Goal: Communication & Community: Answer question/provide support

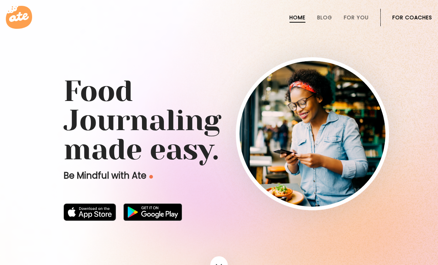
click at [408, 12] on li "For Coaches" at bounding box center [413, 18] width 40 height 18
click at [408, 15] on link "For Coaches" at bounding box center [413, 18] width 40 height 6
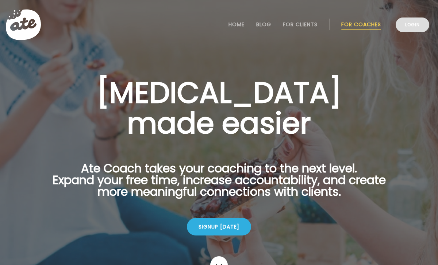
click at [419, 24] on link "Login" at bounding box center [413, 25] width 34 height 15
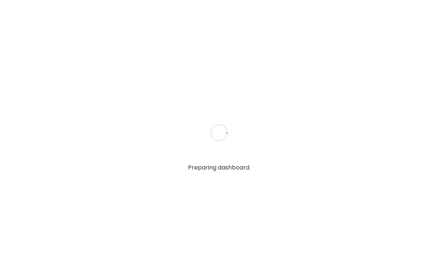
type input "**********"
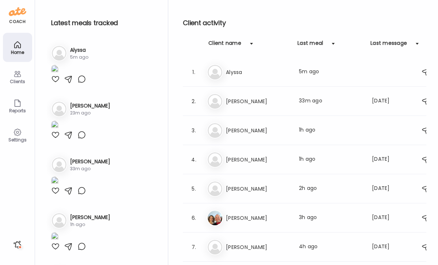
click at [19, 77] on icon at bounding box center [17, 74] width 7 height 6
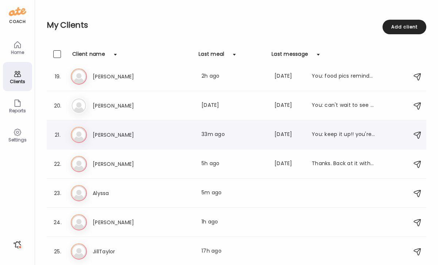
scroll to position [532, 0]
click at [326, 0] on div "My Clients 0 client selected Add client" at bounding box center [237, 25] width 380 height 50
click at [101, 252] on h3 "JillTaylor" at bounding box center [125, 252] width 64 height 9
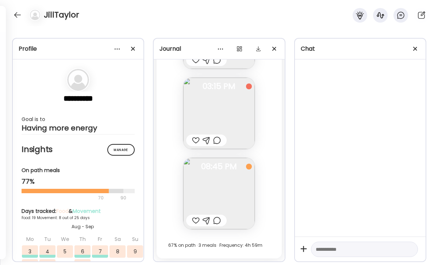
scroll to position [12625, 0]
click at [194, 220] on div at bounding box center [196, 221] width 8 height 9
click at [218, 223] on div at bounding box center [217, 221] width 8 height 9
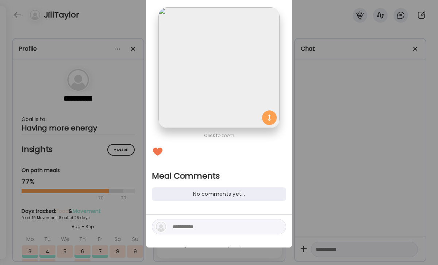
scroll to position [39, 0]
click at [207, 222] on div at bounding box center [219, 226] width 134 height 15
click at [205, 227] on textarea at bounding box center [222, 227] width 99 height 9
type textarea "**********"
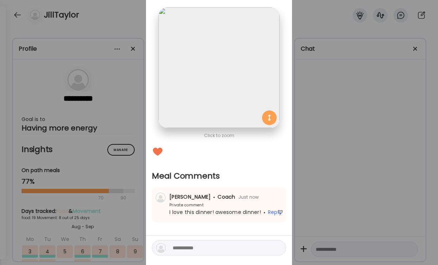
click at [363, 172] on div "Ate Coach Dashboard Wahoo! It’s official Take a moment to set up your Coach Pro…" at bounding box center [219, 132] width 438 height 265
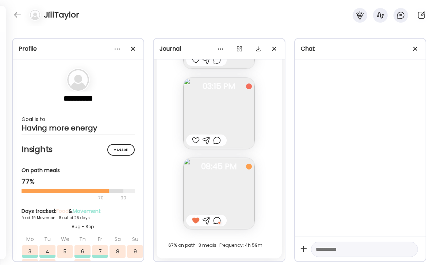
click at [197, 137] on div at bounding box center [196, 140] width 8 height 9
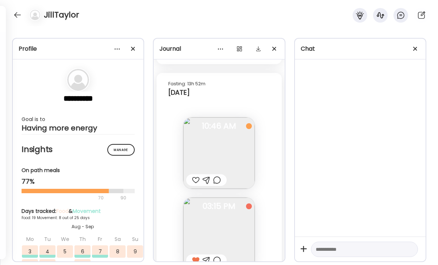
scroll to position [12497, 0]
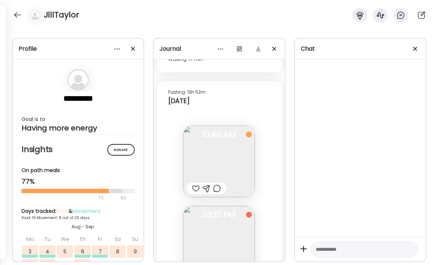
click at [219, 190] on div at bounding box center [217, 188] width 8 height 9
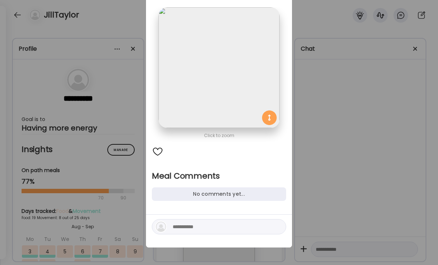
click at [216, 223] on textarea at bounding box center [222, 227] width 99 height 9
type textarea "**********"
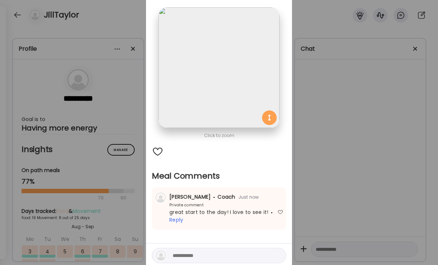
click at [335, 197] on div "Ate Coach Dashboard Wahoo! It’s official Take a moment to set up your Coach Pro…" at bounding box center [219, 132] width 438 height 265
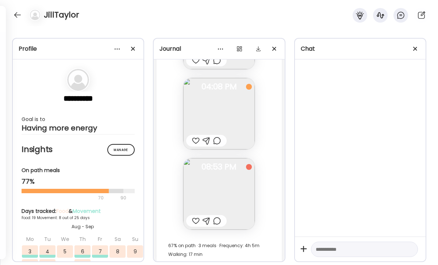
scroll to position [12291, 0]
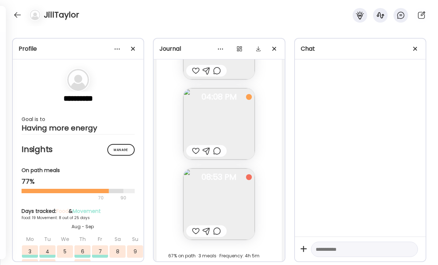
click at [198, 233] on div at bounding box center [196, 231] width 8 height 9
click at [215, 233] on div at bounding box center [217, 231] width 8 height 9
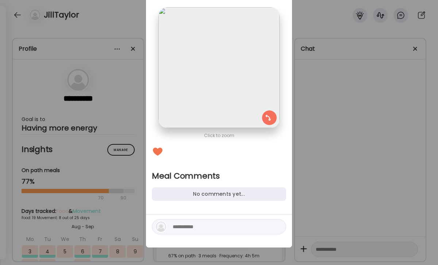
click at [211, 231] on textarea at bounding box center [222, 227] width 99 height 9
type textarea "**********"
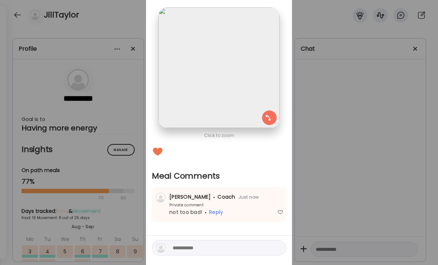
click at [377, 164] on div "Ate Coach Dashboard Wahoo! It’s official Take a moment to set up your Coach Pro…" at bounding box center [219, 132] width 438 height 265
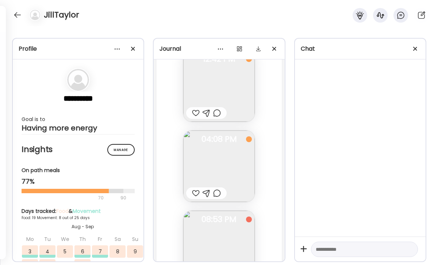
scroll to position [12230, 0]
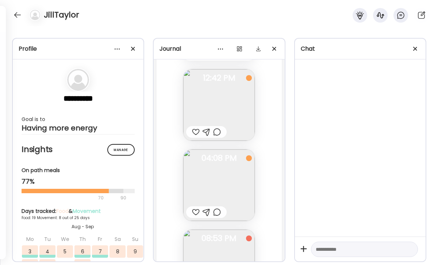
click at [218, 214] on div at bounding box center [217, 212] width 8 height 9
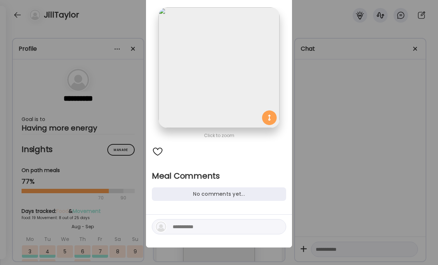
click at [205, 233] on div at bounding box center [219, 226] width 134 height 15
click at [206, 231] on textarea at bounding box center [222, 227] width 99 height 9
drag, startPoint x: 254, startPoint y: 230, endPoint x: 152, endPoint y: 230, distance: 102.3
click at [152, 230] on div "**********" at bounding box center [219, 231] width 146 height 33
type textarea "**********"
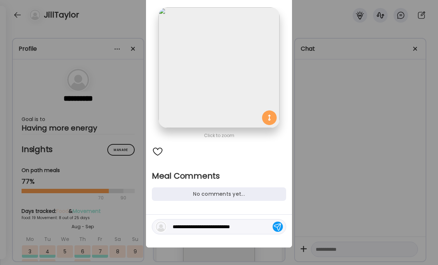
click at [281, 227] on div at bounding box center [278, 227] width 10 height 10
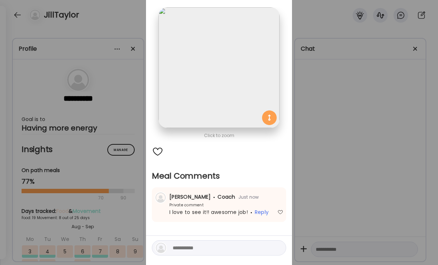
click at [325, 135] on div "Ate Coach Dashboard Wahoo! It’s official Take a moment to set up your Coach Pro…" at bounding box center [219, 132] width 438 height 265
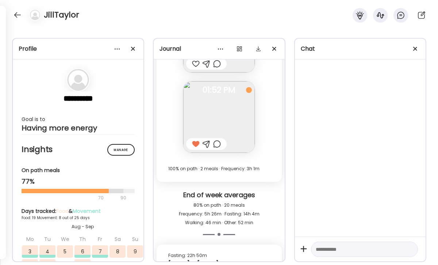
scroll to position [11894, 0]
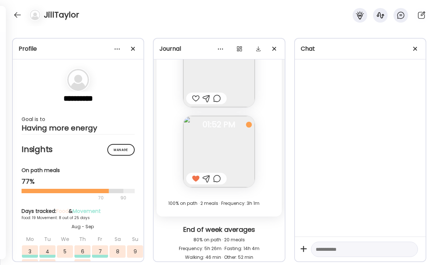
click at [9, 14] on div "JillTaylor" at bounding box center [219, 13] width 438 height 26
click at [18, 14] on div at bounding box center [18, 15] width 12 height 12
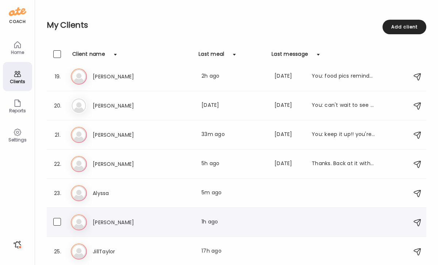
click at [172, 230] on div "[PERSON_NAME] Last meal: 1h ago" at bounding box center [238, 223] width 334 height 16
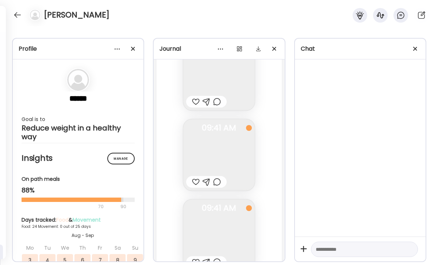
scroll to position [14103, 0]
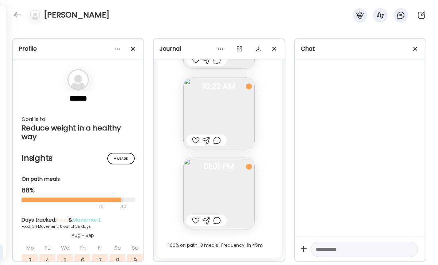
click at [219, 221] on div at bounding box center [217, 221] width 8 height 9
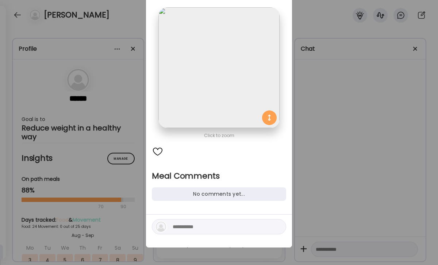
click at [198, 228] on textarea at bounding box center [222, 227] width 99 height 9
paste textarea "**********"
type textarea "**********"
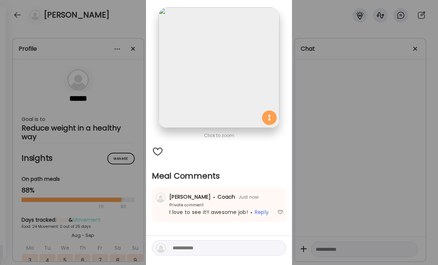
click at [348, 168] on div "Ate Coach Dashboard Wahoo! It’s official Take a moment to set up your Coach Pro…" at bounding box center [219, 132] width 438 height 265
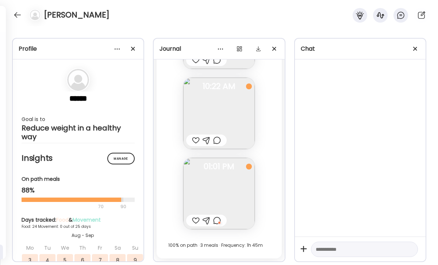
click at [198, 141] on div at bounding box center [196, 140] width 8 height 9
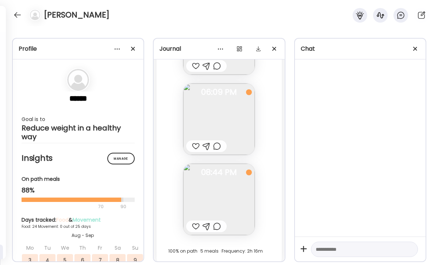
scroll to position [13786, 0]
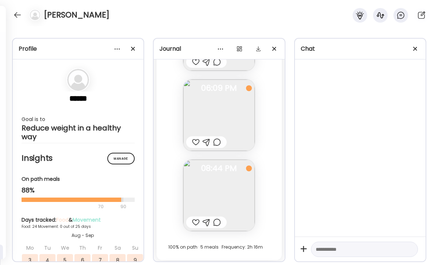
click at [215, 220] on div at bounding box center [217, 222] width 8 height 9
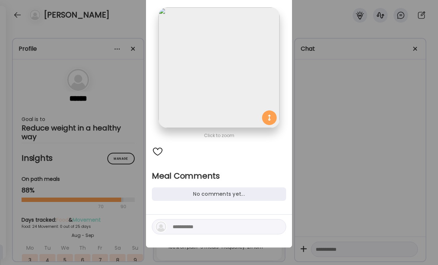
click at [206, 225] on textarea at bounding box center [222, 227] width 99 height 9
type textarea "**********"
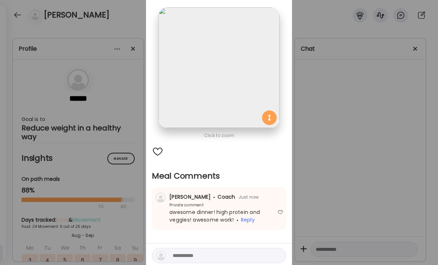
click at [426, 140] on div "Ate Coach Dashboard Wahoo! It’s official Take a moment to set up your Coach Pro…" at bounding box center [219, 132] width 438 height 265
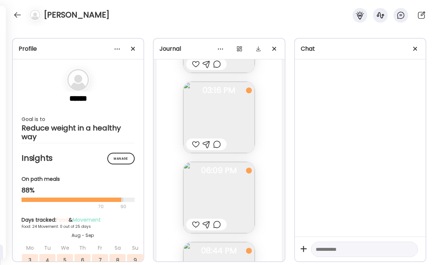
scroll to position [13701, 0]
click at [197, 149] on div at bounding box center [196, 146] width 8 height 9
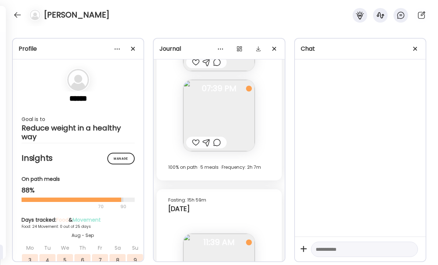
scroll to position [13385, 0]
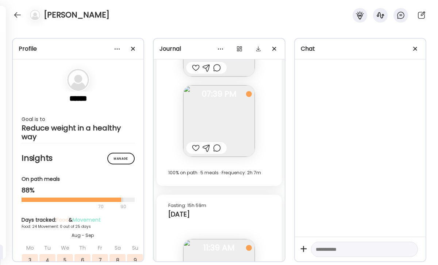
click at [194, 152] on div at bounding box center [196, 148] width 8 height 9
click at [218, 149] on div at bounding box center [217, 148] width 8 height 9
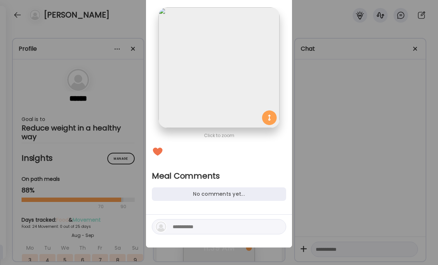
click at [206, 228] on textarea at bounding box center [222, 227] width 99 height 9
type textarea "**********"
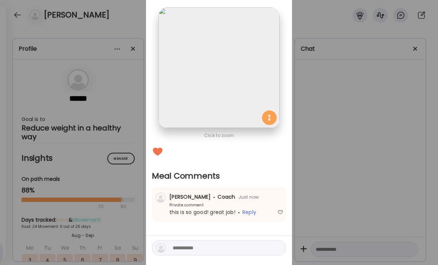
click at [372, 169] on div "Ate Coach Dashboard Wahoo! It’s official Take a moment to set up your Coach Pro…" at bounding box center [219, 132] width 438 height 265
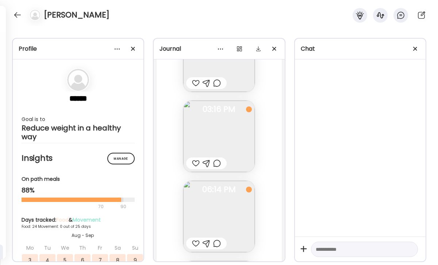
scroll to position [13202, 0]
click at [197, 170] on div at bounding box center [196, 170] width 8 height 9
click at [218, 170] on div at bounding box center [217, 170] width 8 height 9
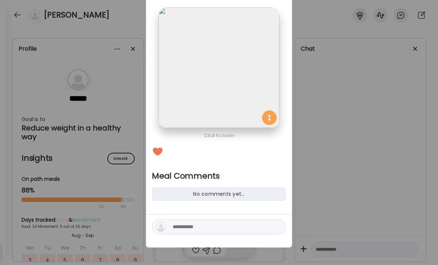
click at [190, 231] on textarea at bounding box center [222, 227] width 99 height 9
type textarea "*********"
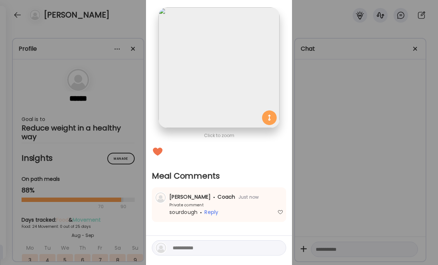
click at [231, 245] on textarea at bounding box center [222, 248] width 99 height 9
type textarea "**********"
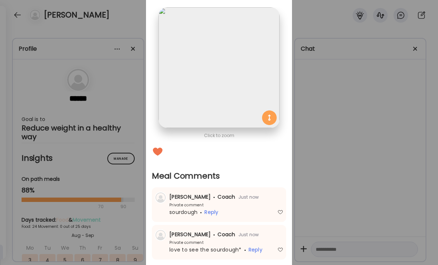
click at [351, 170] on div "Ate Coach Dashboard Wahoo! It’s official Take a moment to set up your Coach Pro…" at bounding box center [219, 132] width 438 height 265
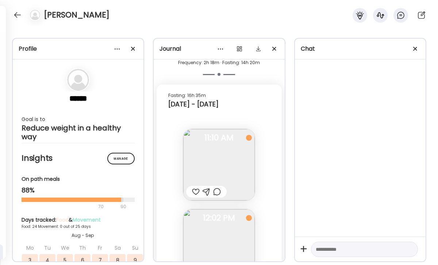
scroll to position [13015, 0]
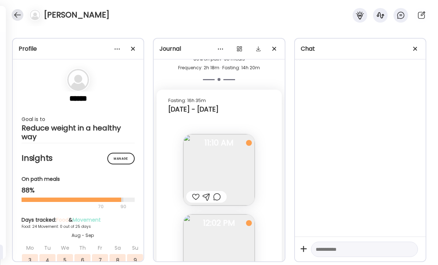
click at [22, 14] on div at bounding box center [18, 15] width 12 height 12
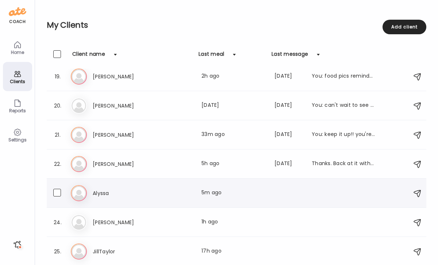
click at [122, 198] on div "Al Alyssa Last meal: 5m ago" at bounding box center [238, 194] width 334 height 16
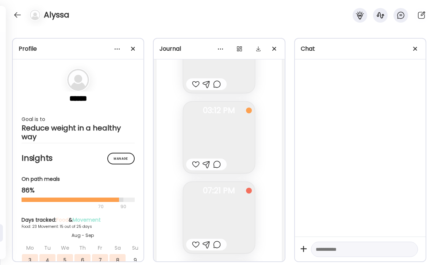
scroll to position [17785, 0]
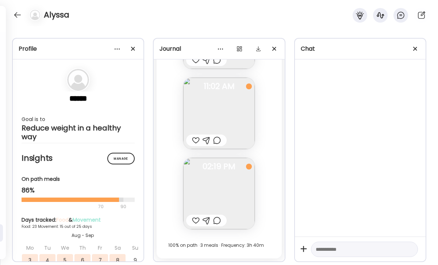
drag, startPoint x: 195, startPoint y: 220, endPoint x: 221, endPoint y: 214, distance: 26.9
click at [195, 220] on div at bounding box center [196, 221] width 8 height 9
click at [198, 137] on div at bounding box center [196, 140] width 8 height 9
click at [218, 142] on div at bounding box center [217, 140] width 8 height 9
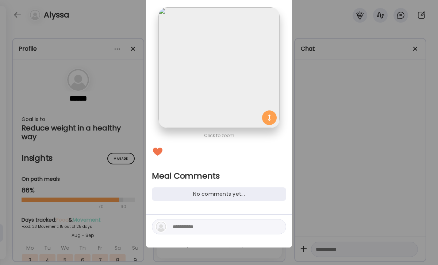
click at [198, 223] on textarea at bounding box center [222, 227] width 99 height 9
type textarea "**********"
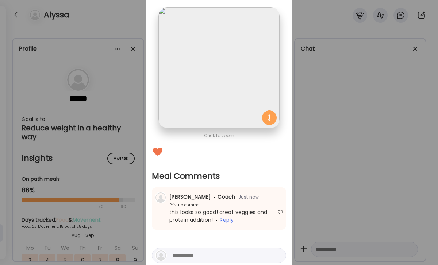
click at [345, 155] on div "Ate Coach Dashboard Wahoo! It’s official Take a moment to set up your Coach Pro…" at bounding box center [219, 132] width 438 height 265
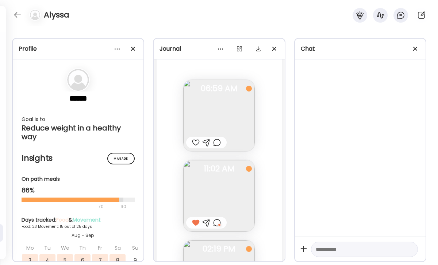
scroll to position [17704, 0]
click at [195, 140] on div at bounding box center [196, 141] width 8 height 9
click at [217, 142] on div at bounding box center [217, 141] width 8 height 9
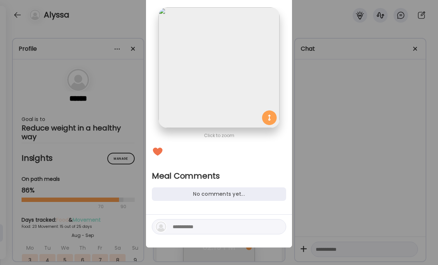
click at [199, 234] on div at bounding box center [219, 226] width 134 height 15
click at [200, 229] on textarea at bounding box center [222, 227] width 99 height 9
type textarea "*****"
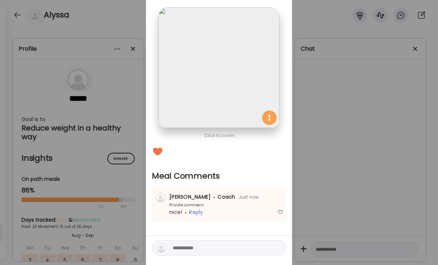
click at [331, 164] on div "Ate Coach Dashboard Wahoo! It’s official Take a moment to set up your Coach Pro…" at bounding box center [219, 132] width 438 height 265
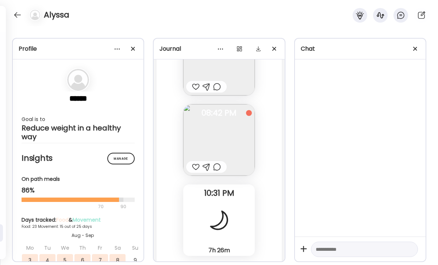
scroll to position [17434, 0]
click at [215, 168] on div at bounding box center [217, 167] width 8 height 9
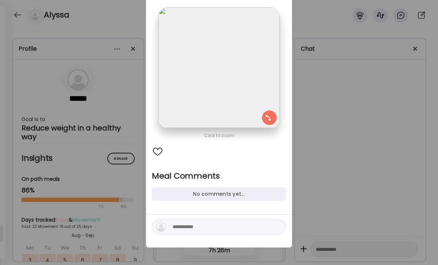
click at [209, 219] on div at bounding box center [219, 226] width 134 height 15
click at [203, 226] on textarea at bounding box center [222, 227] width 99 height 9
type textarea "**********"
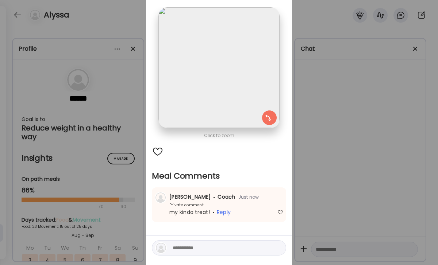
click at [314, 198] on div "Ate Coach Dashboard Wahoo! It’s official Take a moment to set up your Coach Pro…" at bounding box center [219, 132] width 438 height 265
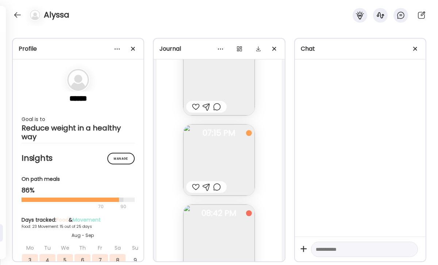
scroll to position [17336, 0]
click at [217, 184] on div at bounding box center [217, 185] width 8 height 9
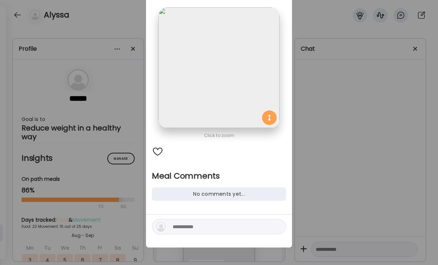
click at [186, 231] on textarea at bounding box center [222, 227] width 99 height 9
paste textarea "**********"
type textarea "**********"
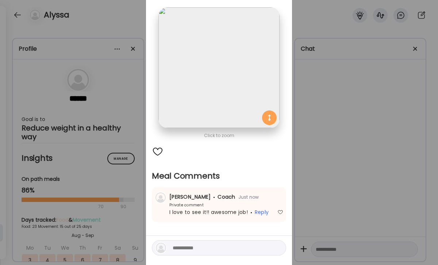
click at [362, 131] on div "Ate Coach Dashboard Wahoo! It’s official Take a moment to set up your Coach Pro…" at bounding box center [219, 132] width 438 height 265
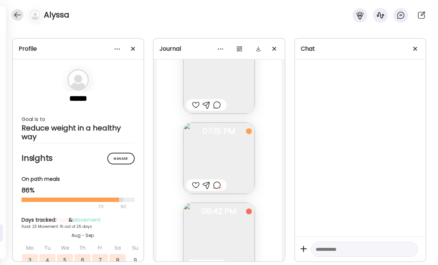
click at [19, 16] on div at bounding box center [18, 15] width 12 height 12
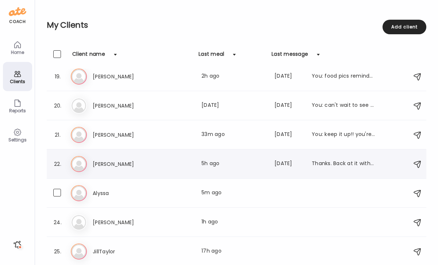
scroll to position [532, 0]
click at [114, 172] on div "22. [PERSON_NAME] Last meal: 5h ago Last message: [DATE] Thanks. Back at it wit…" at bounding box center [237, 164] width 380 height 29
click at [114, 168] on h3 "[PERSON_NAME]" at bounding box center [125, 164] width 64 height 9
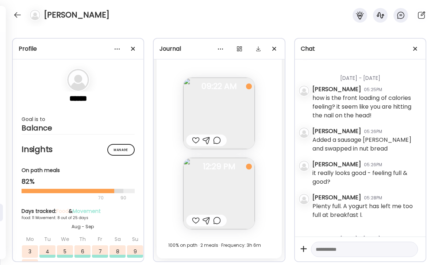
scroll to position [288, 0]
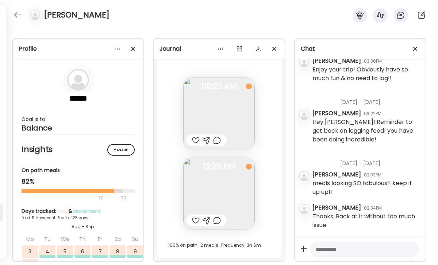
click at [195, 221] on div at bounding box center [196, 221] width 8 height 9
click at [218, 221] on div at bounding box center [217, 221] width 8 height 9
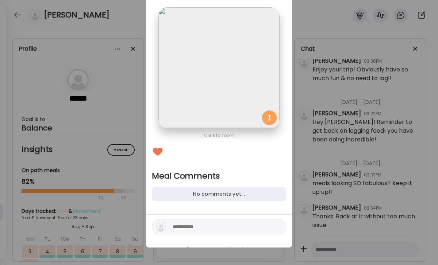
click at [199, 231] on textarea at bounding box center [222, 227] width 99 height 9
paste textarea "**********"
type textarea "**********"
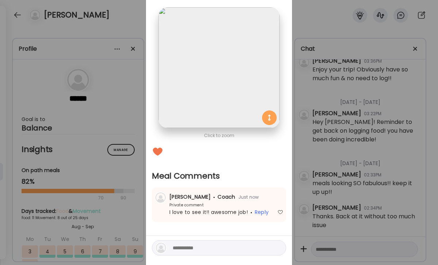
click at [356, 188] on div "Ate Coach Dashboard Wahoo! It’s official Take a moment to set up your Coach Pro…" at bounding box center [219, 132] width 438 height 265
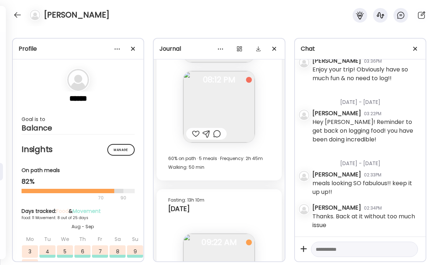
scroll to position [10222, 0]
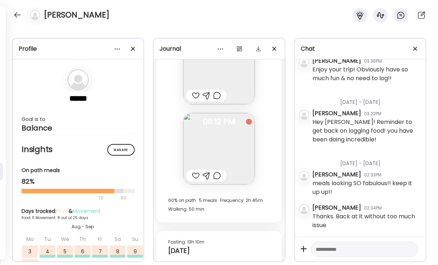
click at [214, 175] on div at bounding box center [217, 176] width 8 height 9
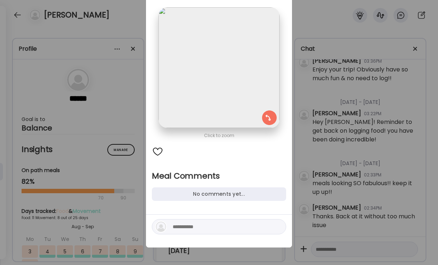
click at [218, 229] on textarea at bounding box center [222, 227] width 99 height 9
type textarea "**********"
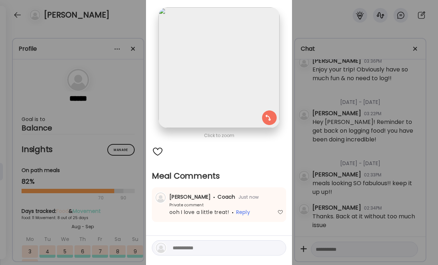
click at [308, 211] on div "Ate Coach Dashboard Wahoo! It’s official Take a moment to set up your Coach Pro…" at bounding box center [219, 132] width 438 height 265
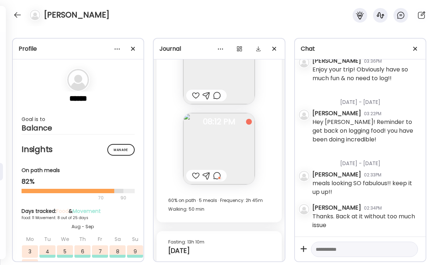
scroll to position [10164, 0]
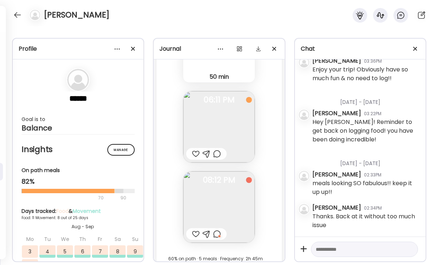
click at [219, 153] on div at bounding box center [217, 154] width 8 height 9
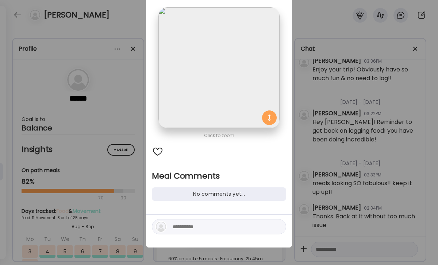
click at [203, 229] on textarea at bounding box center [222, 227] width 99 height 9
type textarea "**********"
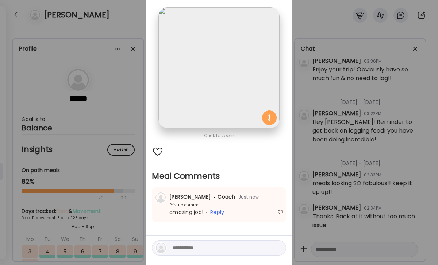
click at [374, 157] on div "Ate Coach Dashboard Wahoo! It’s official Take a moment to set up your Coach Pro…" at bounding box center [219, 132] width 438 height 265
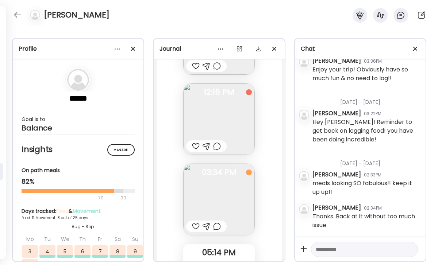
scroll to position [9930, 0]
click at [196, 144] on div at bounding box center [196, 146] width 8 height 9
click at [219, 149] on div at bounding box center [217, 146] width 8 height 9
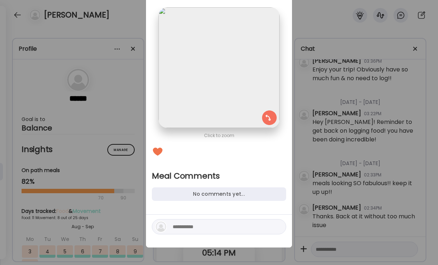
click at [219, 221] on div at bounding box center [219, 226] width 134 height 15
click at [208, 232] on div at bounding box center [219, 226] width 134 height 15
type textarea "**********"
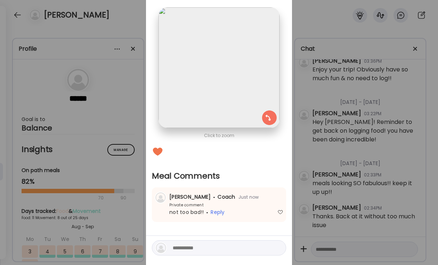
click at [390, 156] on div "Ate Coach Dashboard Wahoo! It’s official Take a moment to set up your Coach Pro…" at bounding box center [219, 132] width 438 height 265
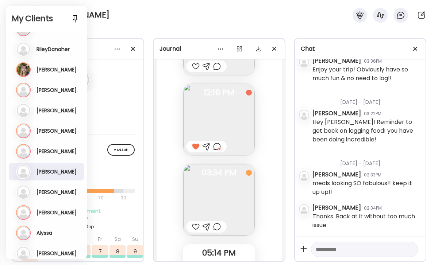
click at [18, 17] on h2 "My Clients" at bounding box center [46, 18] width 69 height 11
click at [65, 155] on div "As [PERSON_NAME] Last meal: 2h ago Last message: [DATE] You: food pics reminder…" at bounding box center [47, 151] width 62 height 15
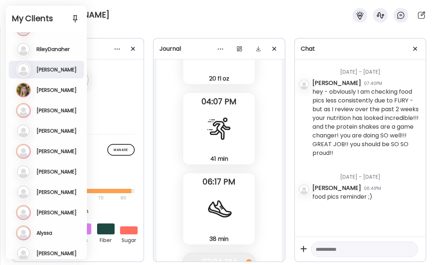
scroll to position [19578, 0]
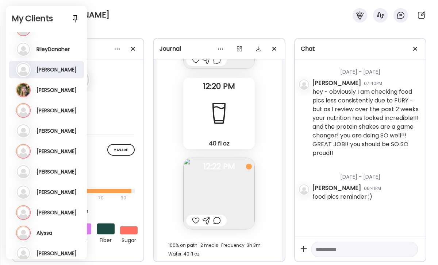
drag, startPoint x: 197, startPoint y: 212, endPoint x: 217, endPoint y: 214, distance: 20.2
click at [197, 217] on div at bounding box center [196, 221] width 8 height 9
click at [217, 217] on div at bounding box center [217, 221] width 8 height 9
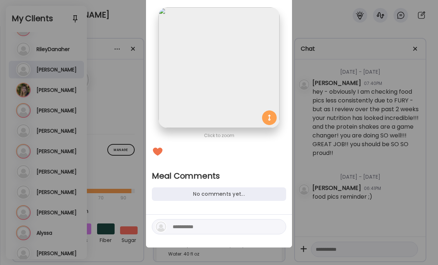
click at [205, 231] on textarea at bounding box center [222, 227] width 99 height 9
paste textarea "**********"
type textarea "**********"
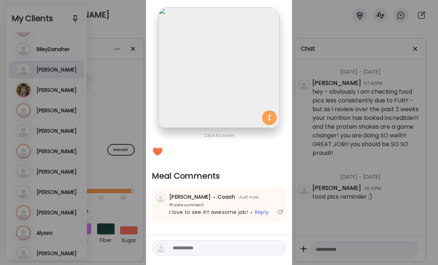
click at [342, 195] on div "Ate Coach Dashboard Wahoo! It’s official Take a moment to set up your Coach Pro…" at bounding box center [219, 132] width 438 height 265
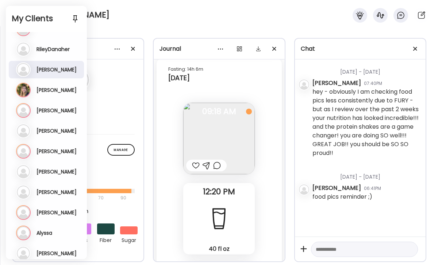
scroll to position [19447, 0]
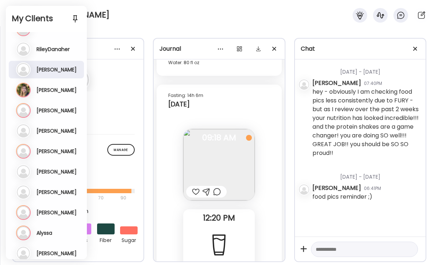
click at [196, 188] on div at bounding box center [196, 192] width 8 height 9
click at [214, 188] on div at bounding box center [217, 192] width 8 height 9
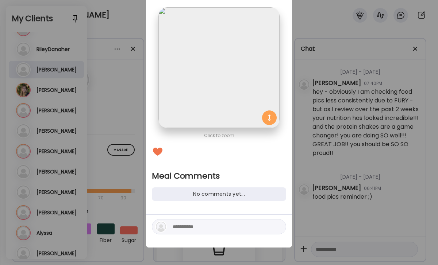
click at [201, 229] on textarea at bounding box center [222, 227] width 99 height 9
type textarea "*"
type textarea "**********"
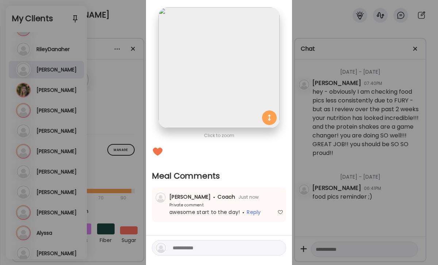
click at [369, 210] on div "Ate Coach Dashboard Wahoo! It’s official Take a moment to set up your Coach Pro…" at bounding box center [219, 132] width 438 height 265
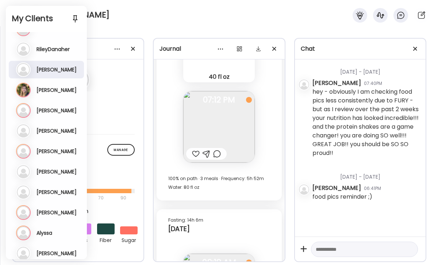
scroll to position [19321, 0]
click at [191, 149] on div at bounding box center [206, 155] width 41 height 12
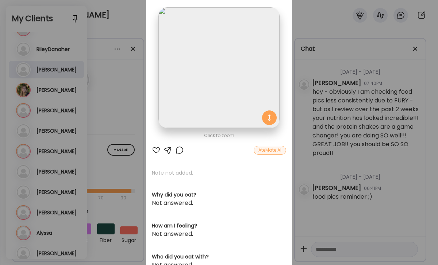
click at [155, 151] on div at bounding box center [156, 150] width 9 height 9
click at [179, 151] on div at bounding box center [179, 150] width 9 height 9
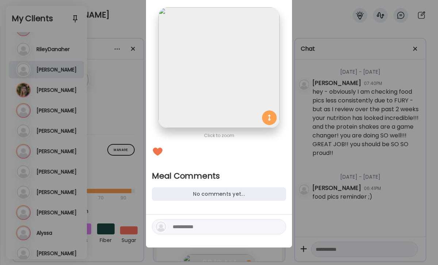
click at [200, 225] on textarea at bounding box center [222, 227] width 99 height 9
paste textarea "**********"
type textarea "**********"
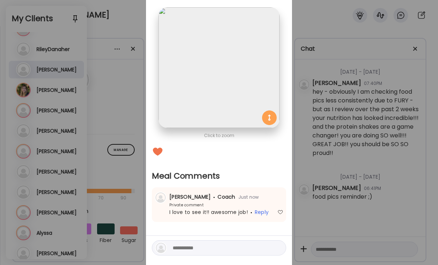
click at [337, 199] on div "Ate Coach Dashboard Wahoo! It’s official Take a moment to set up your Coach Pro…" at bounding box center [219, 132] width 438 height 265
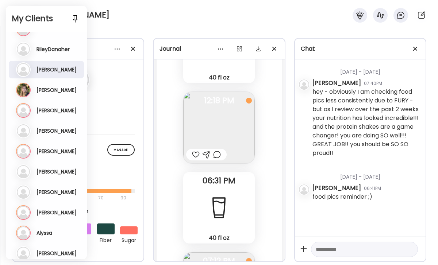
scroll to position [19159, 0]
click at [198, 152] on div at bounding box center [196, 156] width 8 height 9
click at [214, 152] on div at bounding box center [217, 156] width 8 height 9
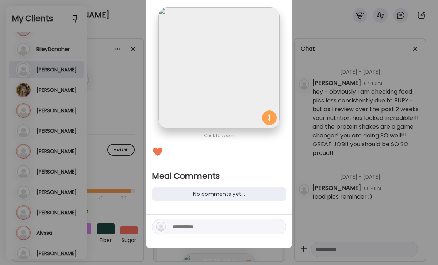
click at [220, 229] on textarea at bounding box center [222, 227] width 99 height 9
type textarea "**********"
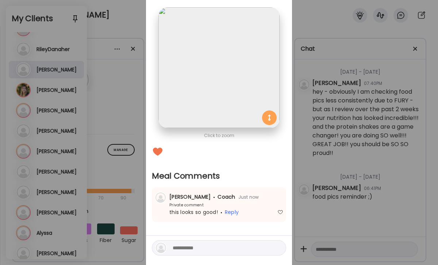
click at [355, 168] on div "Ate Coach Dashboard Wahoo! It’s official Take a moment to set up your Coach Pro…" at bounding box center [219, 132] width 438 height 265
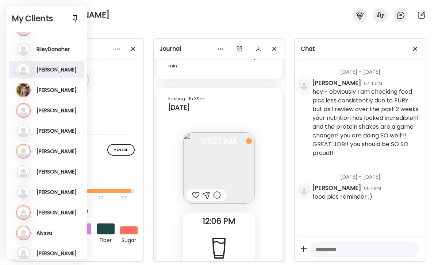
scroll to position [18945, 0]
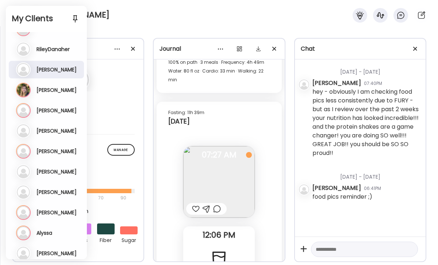
click at [194, 205] on div at bounding box center [196, 209] width 8 height 9
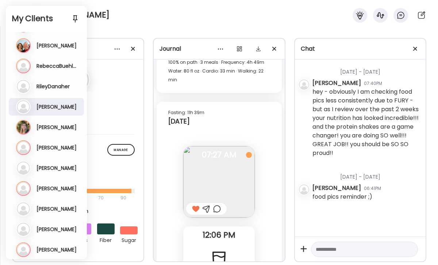
scroll to position [226, 0]
click at [55, 88] on h3 "RileyDanaher" at bounding box center [53, 86] width 33 height 7
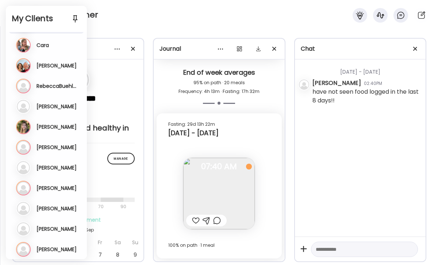
click at [54, 84] on h3 "RebeccaBuehler" at bounding box center [57, 86] width 41 height 7
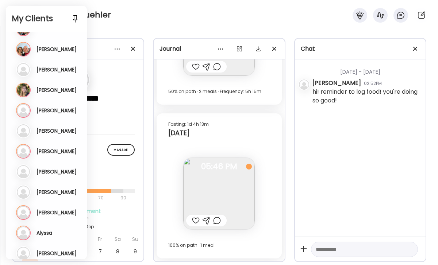
scroll to position [3141, 0]
click at [128, 18] on div "RebeccaBuehler" at bounding box center [219, 13] width 438 height 26
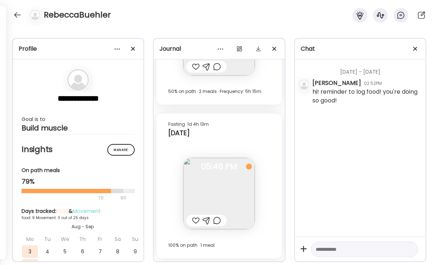
click at [220, 221] on div at bounding box center [217, 221] width 8 height 9
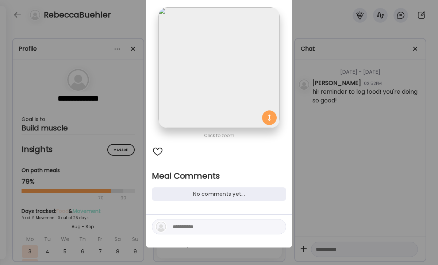
click at [206, 225] on textarea at bounding box center [222, 227] width 99 height 9
paste textarea "**********"
type textarea "**********"
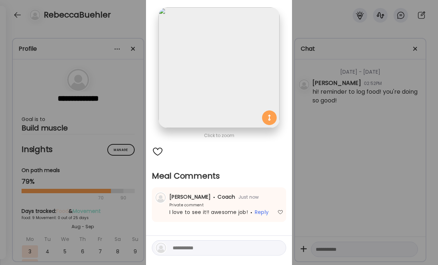
click at [345, 176] on div "Ate Coach Dashboard Wahoo! It’s official Take a moment to set up your Coach Pro…" at bounding box center [219, 132] width 438 height 265
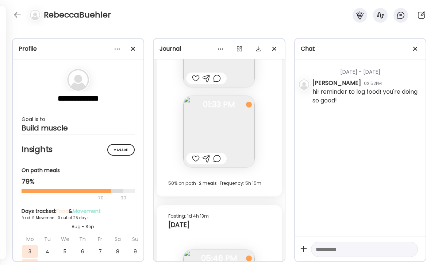
click at [199, 155] on div at bounding box center [196, 158] width 8 height 9
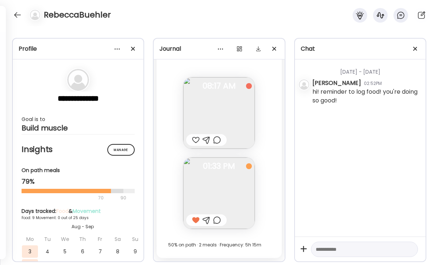
scroll to position [2988, 0]
click at [219, 220] on div at bounding box center [217, 219] width 8 height 9
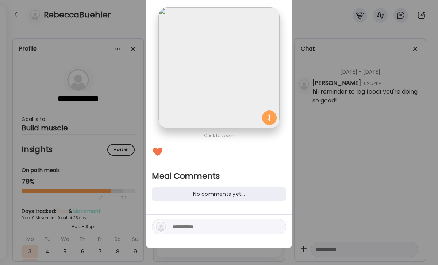
click at [204, 228] on textarea at bounding box center [222, 227] width 99 height 9
type textarea "**********"
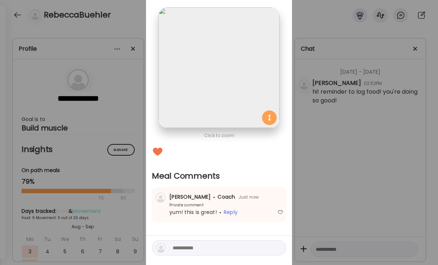
click at [341, 205] on div "Ate Coach Dashboard Wahoo! It’s official Take a moment to set up your Coach Pro…" at bounding box center [219, 132] width 438 height 265
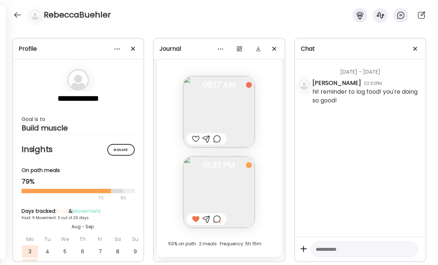
click at [217, 135] on div at bounding box center [217, 139] width 8 height 9
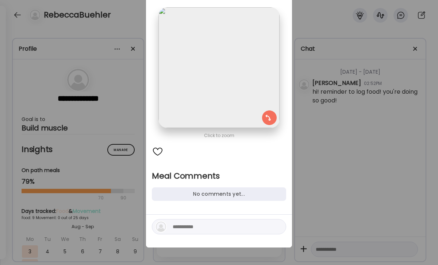
drag, startPoint x: 192, startPoint y: 227, endPoint x: 192, endPoint y: 218, distance: 8.8
click at [192, 226] on textarea at bounding box center [222, 227] width 99 height 9
type textarea "**********"
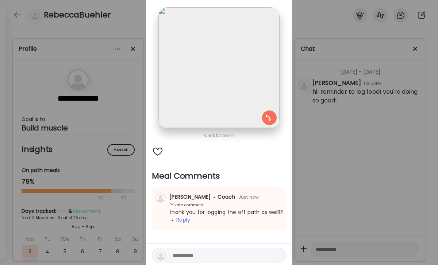
click at [385, 104] on div "Ate Coach Dashboard Wahoo! It’s official Take a moment to set up your Coach Pro…" at bounding box center [219, 132] width 438 height 265
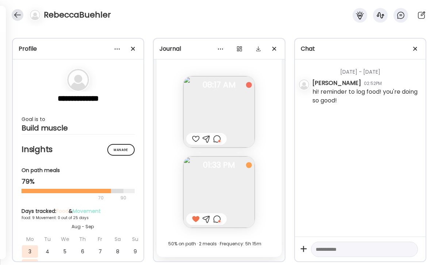
click at [17, 15] on div at bounding box center [18, 15] width 12 height 12
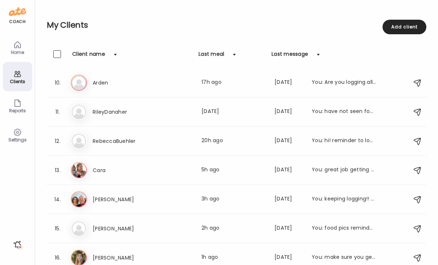
click at [19, 78] on icon at bounding box center [17, 74] width 9 height 9
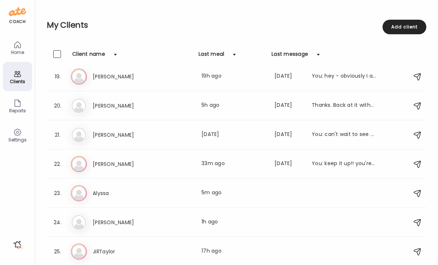
scroll to position [532, 0]
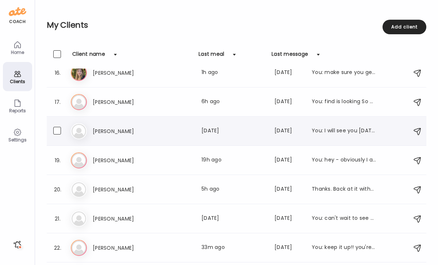
click at [114, 99] on h3 "[PERSON_NAME]" at bounding box center [125, 102] width 64 height 9
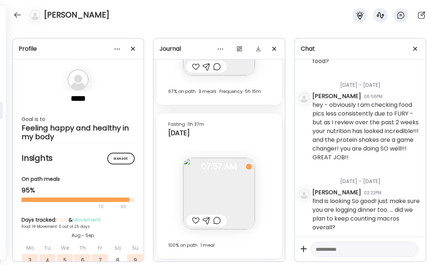
scroll to position [233, 0]
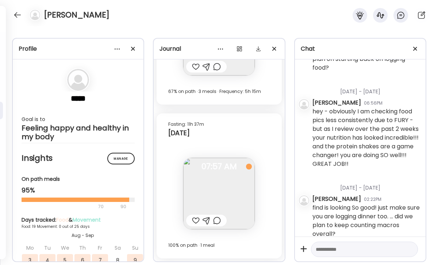
click at [196, 220] on div at bounding box center [196, 221] width 8 height 9
click at [221, 223] on div at bounding box center [217, 221] width 8 height 9
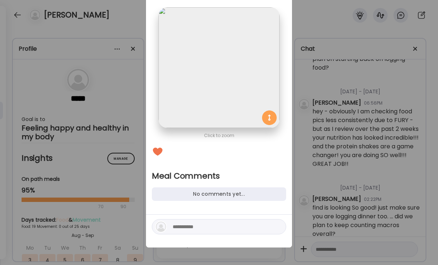
click at [210, 226] on textarea at bounding box center [222, 227] width 99 height 9
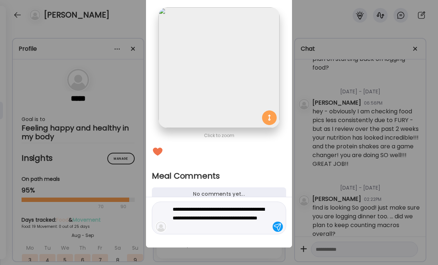
type textarea "**********"
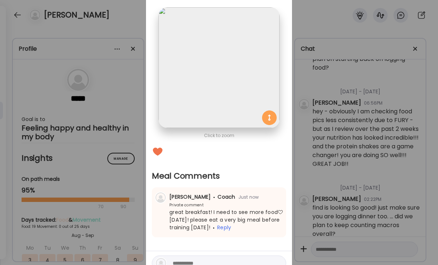
click at [361, 187] on div "Ate Coach Dashboard Wahoo! It’s official Take a moment to set up your Coach Pro…" at bounding box center [219, 132] width 438 height 265
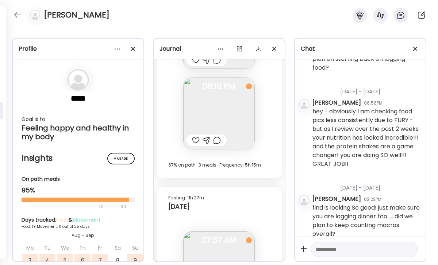
scroll to position [5937, 0]
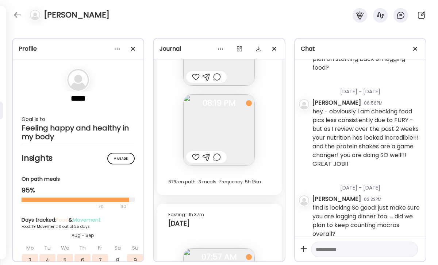
click at [192, 156] on div at bounding box center [196, 157] width 8 height 9
click at [219, 157] on div at bounding box center [217, 157] width 8 height 9
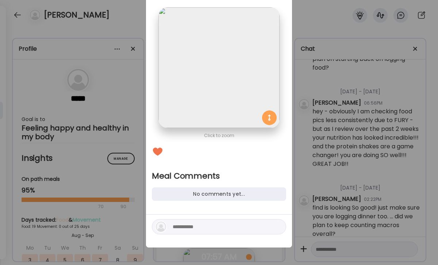
click at [188, 233] on div at bounding box center [219, 226] width 134 height 15
click at [189, 230] on textarea at bounding box center [222, 227] width 99 height 9
paste textarea "**********"
type textarea "**********"
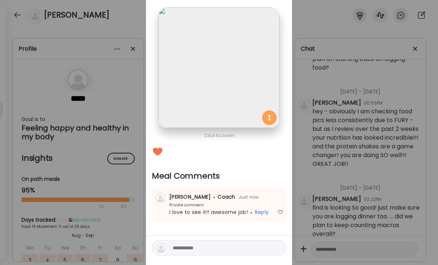
click at [282, 199] on div "[PERSON_NAME] Coach Just now" at bounding box center [219, 198] width 129 height 8
click at [305, 175] on div "Ate Coach Dashboard Wahoo! It’s official Take a moment to set up your Coach Pro…" at bounding box center [219, 132] width 438 height 265
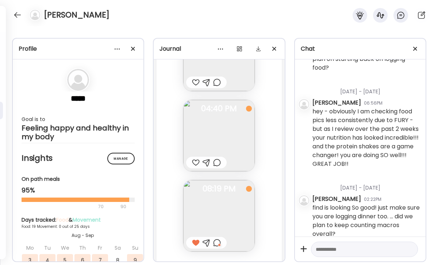
scroll to position [5839, 0]
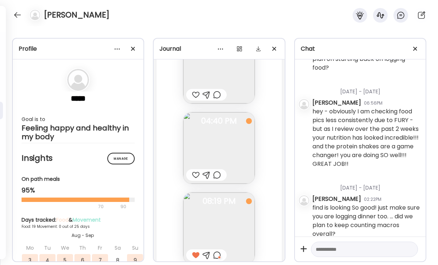
click at [216, 172] on div at bounding box center [217, 175] width 8 height 9
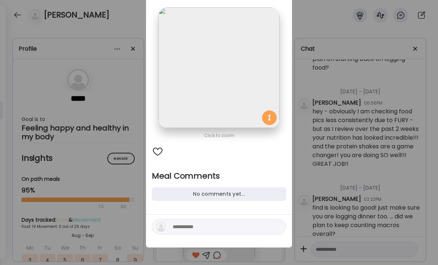
click at [211, 226] on textarea at bounding box center [222, 227] width 99 height 9
type textarea "**********"
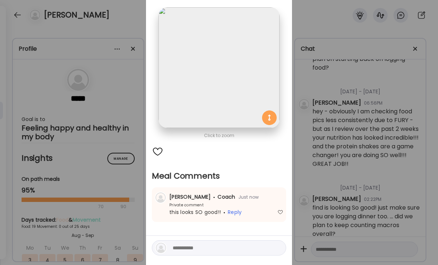
click at [395, 153] on div "Ate Coach Dashboard Wahoo! It’s official Take a moment to set up your Coach Pro…" at bounding box center [219, 132] width 438 height 265
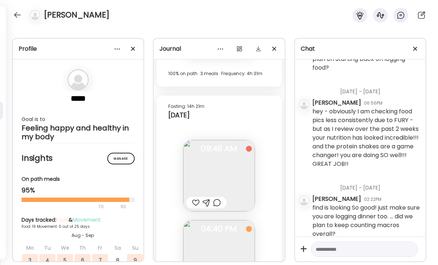
scroll to position [5730, 0]
click at [199, 204] on div at bounding box center [196, 203] width 8 height 9
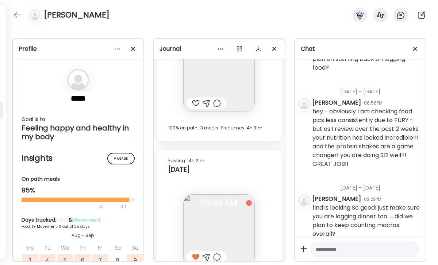
scroll to position [5673, 0]
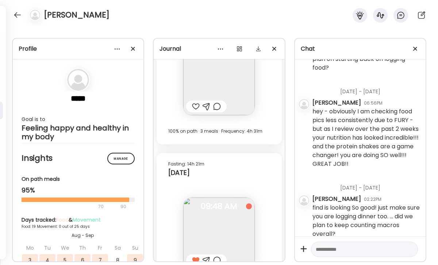
click at [219, 103] on div at bounding box center [217, 106] width 8 height 9
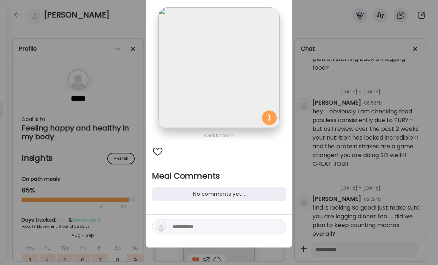
click at [201, 226] on textarea at bounding box center [222, 227] width 99 height 9
type textarea "**********"
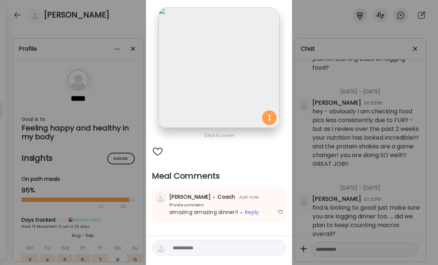
click at [346, 173] on div "Ate Coach Dashboard Wahoo! It’s official Take a moment to set up your Coach Pro…" at bounding box center [219, 132] width 438 height 265
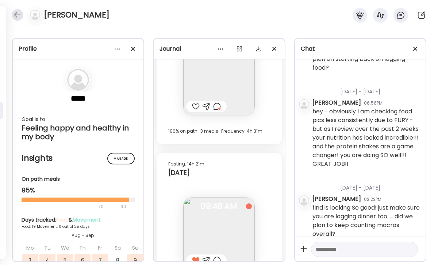
click at [17, 14] on div at bounding box center [18, 15] width 12 height 12
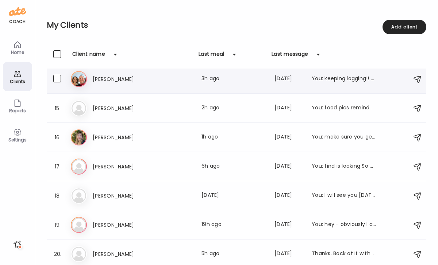
scroll to position [383, 0]
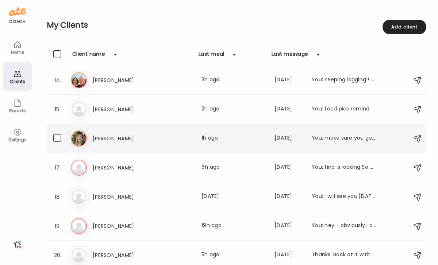
click at [123, 143] on div "Ma [PERSON_NAME] Last meal: 1h ago Last message: [DATE] You: make sure you get …" at bounding box center [238, 139] width 334 height 16
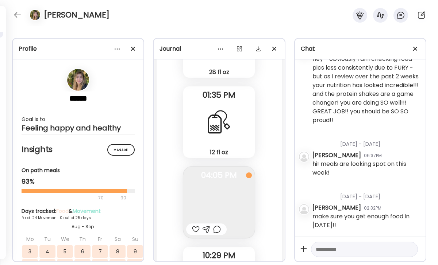
scroll to position [23794, 0]
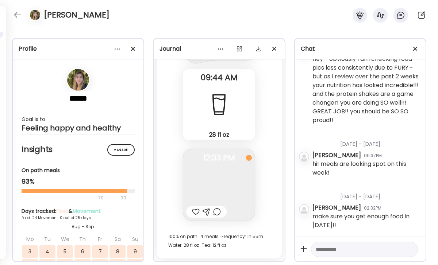
click at [195, 211] on div at bounding box center [196, 212] width 8 height 9
drag, startPoint x: 221, startPoint y: 213, endPoint x: 216, endPoint y: 217, distance: 5.8
click at [221, 213] on div at bounding box center [217, 212] width 8 height 9
click at [218, 212] on div "Click to zoom Meal Comments No comments yet... [PERSON_NAME] Coach Just now Pri…" at bounding box center [219, 182] width 146 height 290
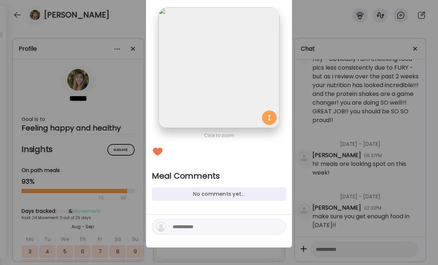
click at [216, 209] on div "Click to zoom Meal Comments No comments yet..." at bounding box center [219, 113] width 146 height 269
click at [209, 225] on textarea at bounding box center [222, 227] width 99 height 9
type textarea "**********"
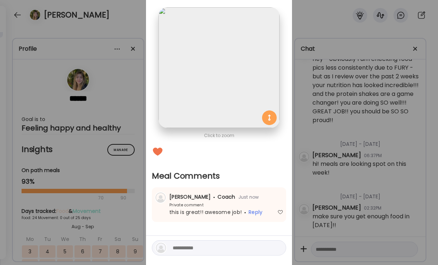
click at [390, 177] on div "Ate Coach Dashboard Wahoo! It’s official Take a moment to set up your Coach Pro…" at bounding box center [219, 132] width 438 height 265
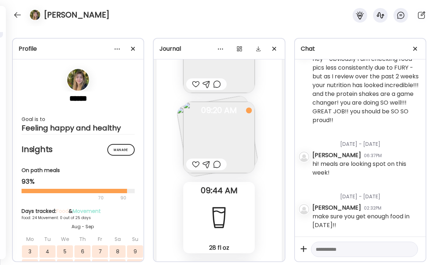
scroll to position [23672, 0]
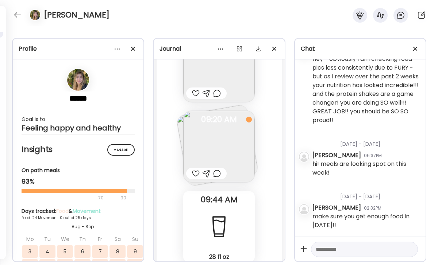
click at [197, 173] on div at bounding box center [196, 173] width 8 height 9
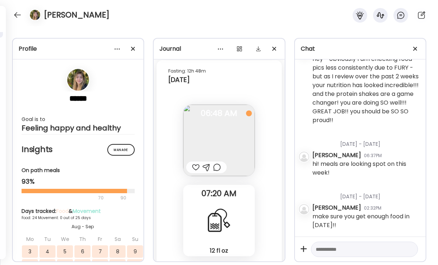
scroll to position [23434, 0]
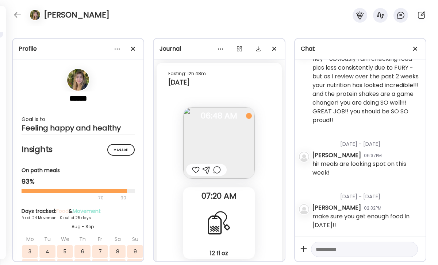
click at [196, 167] on div at bounding box center [196, 170] width 8 height 9
click at [215, 172] on div at bounding box center [217, 170] width 8 height 9
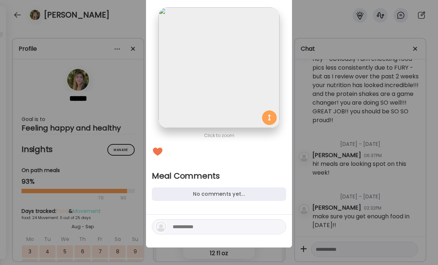
click at [211, 224] on textarea at bounding box center [222, 227] width 99 height 9
paste textarea "**********"
type textarea "**********"
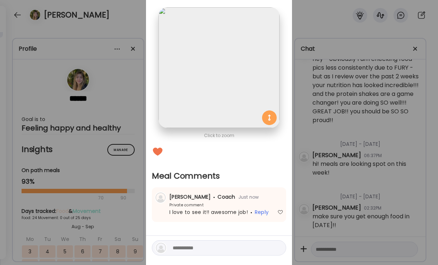
click at [387, 157] on div "Ate Coach Dashboard Wahoo! It’s official Take a moment to set up your Coach Pro…" at bounding box center [219, 132] width 438 height 265
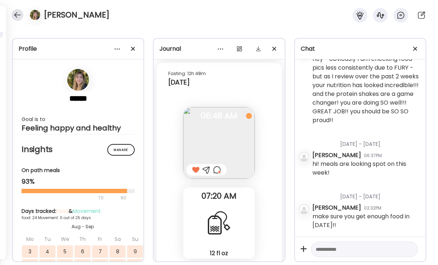
click at [12, 13] on div at bounding box center [18, 15] width 12 height 12
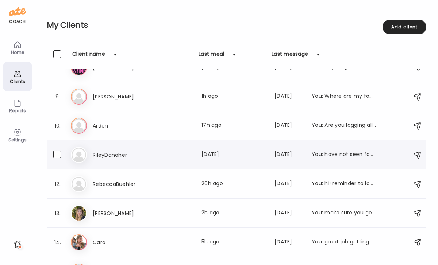
scroll to position [220, 0]
click at [143, 124] on h3 "Arden" at bounding box center [125, 126] width 64 height 9
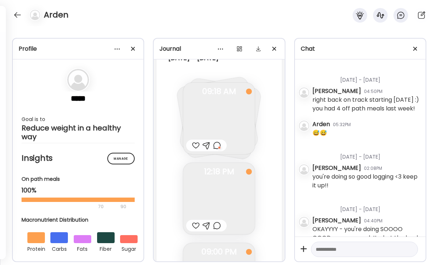
scroll to position [4192, 0]
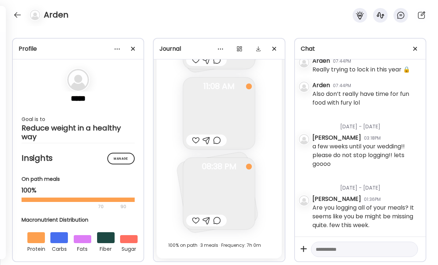
click at [194, 219] on div at bounding box center [196, 221] width 8 height 9
click at [195, 138] on div at bounding box center [196, 140] width 8 height 9
click at [217, 140] on div at bounding box center [217, 140] width 8 height 9
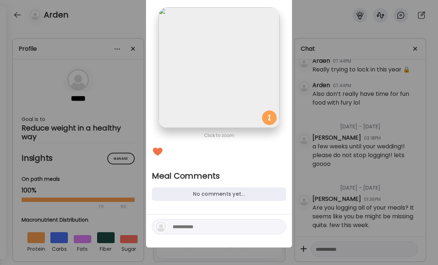
click at [224, 229] on textarea at bounding box center [222, 227] width 99 height 9
paste textarea "**********"
type textarea "**********"
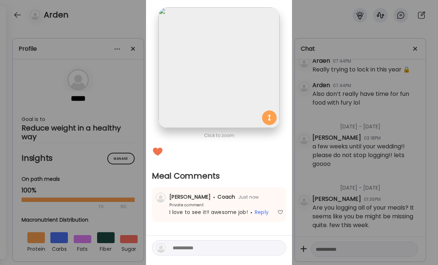
click at [371, 167] on div "Ate Coach Dashboard Wahoo! It’s official Take a moment to set up your Coach Pro…" at bounding box center [219, 132] width 438 height 265
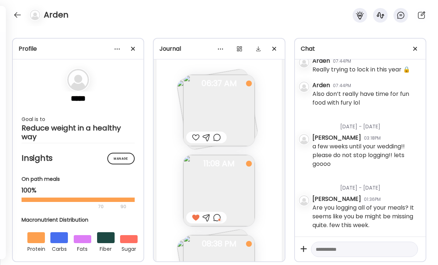
scroll to position [4115, 0]
click at [196, 134] on div at bounding box center [196, 137] width 8 height 9
click at [214, 137] on div at bounding box center [217, 137] width 8 height 9
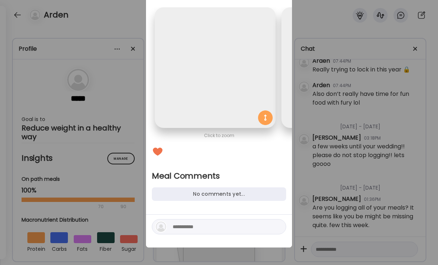
scroll to position [0, 119]
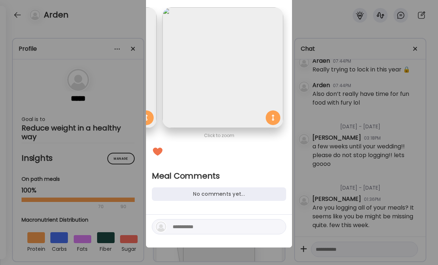
click at [189, 222] on div at bounding box center [219, 226] width 134 height 15
click at [191, 232] on div at bounding box center [219, 226] width 134 height 15
click at [193, 225] on textarea at bounding box center [222, 227] width 99 height 9
type textarea "**********"
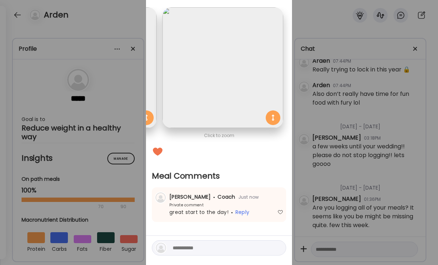
click at [394, 161] on div "Ate Coach Dashboard Wahoo! It’s official Take a moment to set up your Coach Pro…" at bounding box center [219, 132] width 438 height 265
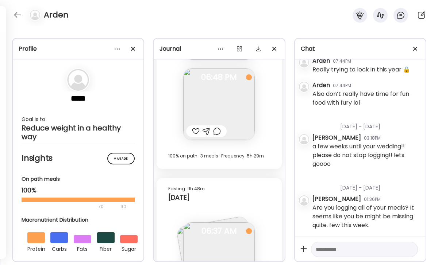
scroll to position [3947, 0]
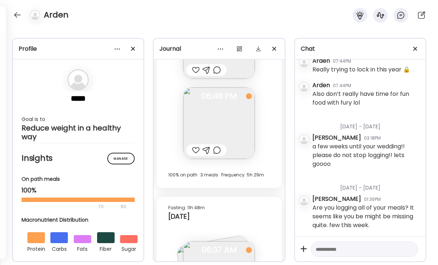
click at [197, 148] on div at bounding box center [196, 150] width 8 height 9
click at [219, 153] on div at bounding box center [217, 150] width 8 height 9
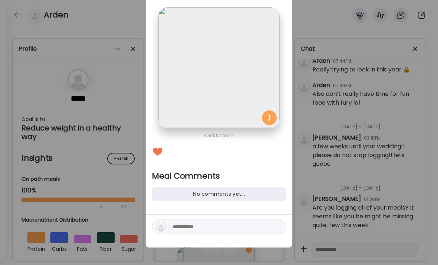
click at [202, 225] on textarea at bounding box center [222, 227] width 99 height 9
type textarea "*"
type textarea "****"
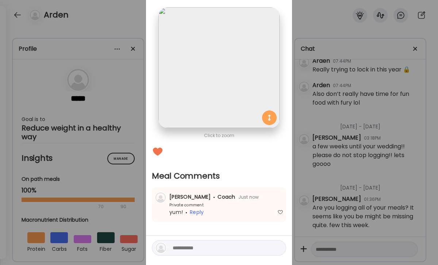
click at [400, 179] on div "Ate Coach Dashboard Wahoo! It’s official Take a moment to set up your Coach Pro…" at bounding box center [219, 132] width 438 height 265
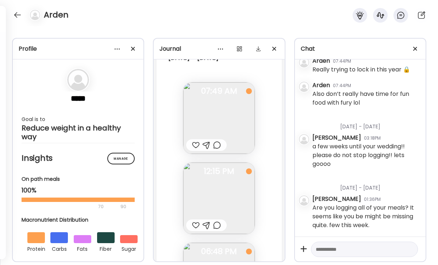
scroll to position [3785, 0]
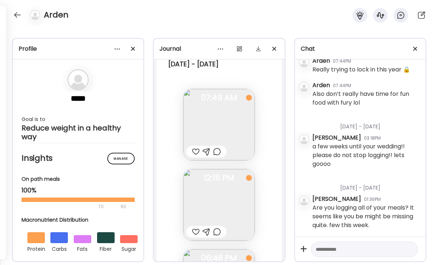
click at [195, 150] on div at bounding box center [196, 152] width 8 height 9
click at [219, 151] on div at bounding box center [217, 152] width 8 height 9
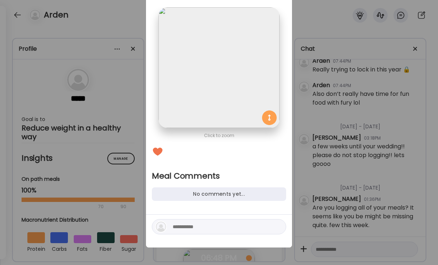
click at [200, 224] on textarea at bounding box center [222, 227] width 99 height 9
type textarea "**********"
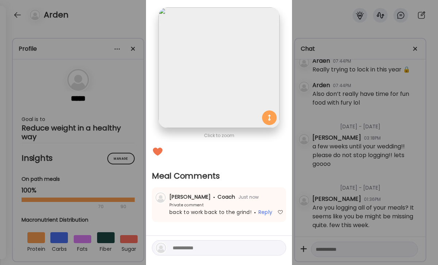
click at [318, 205] on div "Ate Coach Dashboard Wahoo! It’s official Take a moment to set up your Coach Pro…" at bounding box center [219, 132] width 438 height 265
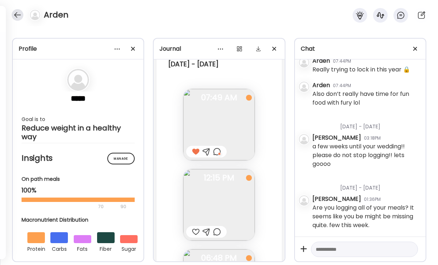
click at [18, 14] on div at bounding box center [18, 15] width 12 height 12
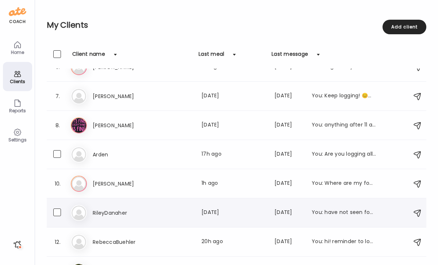
scroll to position [161, 0]
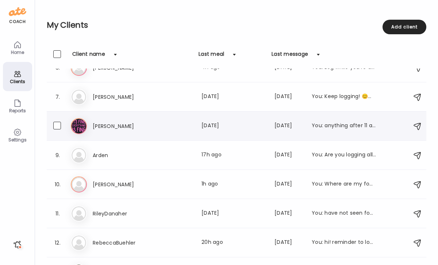
click at [133, 131] on div "El [PERSON_NAME] Last meal: [DATE] Last message: [DATE] You: anything after 11 …" at bounding box center [238, 126] width 334 height 16
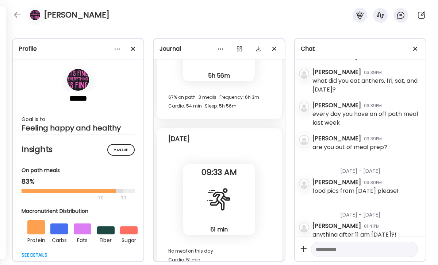
scroll to position [1153, 0]
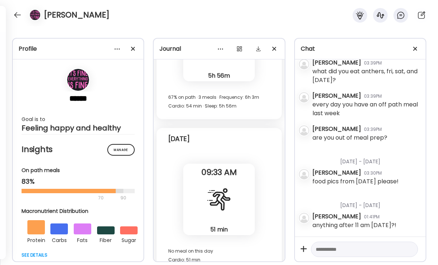
click at [326, 253] on textarea at bounding box center [358, 249] width 84 height 9
type textarea "**********"
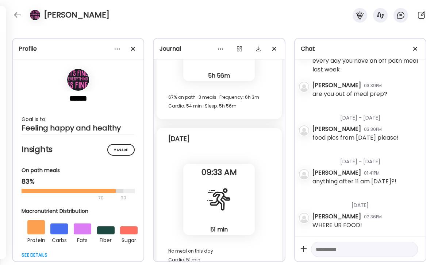
scroll to position [1197, 0]
click at [357, 253] on textarea at bounding box center [358, 249] width 84 height 9
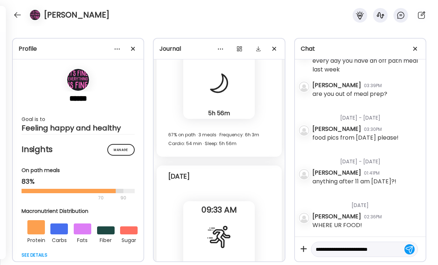
scroll to position [13352, 0]
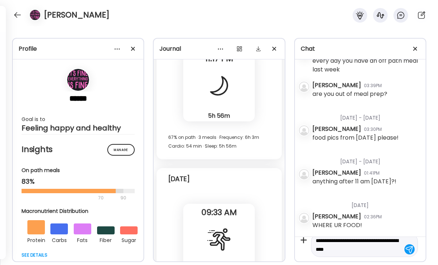
type textarea "**********"
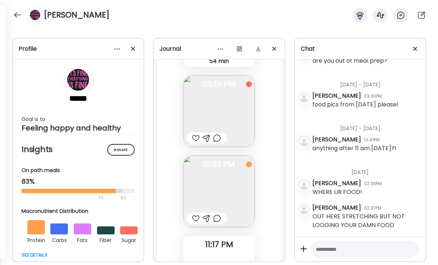
scroll to position [13170, 0]
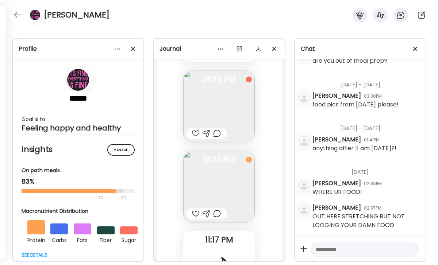
click at [220, 210] on div at bounding box center [217, 214] width 8 height 9
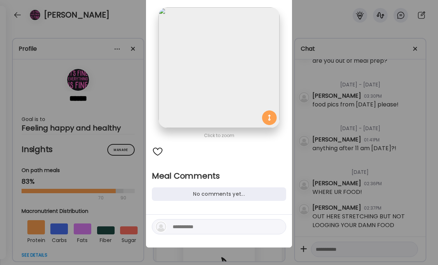
click at [201, 224] on textarea at bounding box center [222, 227] width 99 height 9
paste textarea "**********"
type textarea "**********"
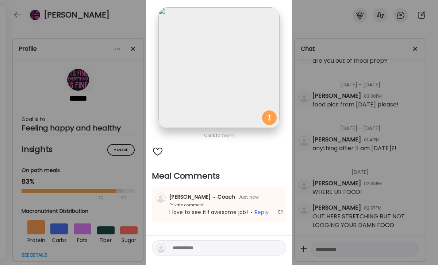
click at [339, 163] on div "Ate Coach Dashboard Wahoo! It’s official Take a moment to set up your Coach Pro…" at bounding box center [219, 132] width 438 height 265
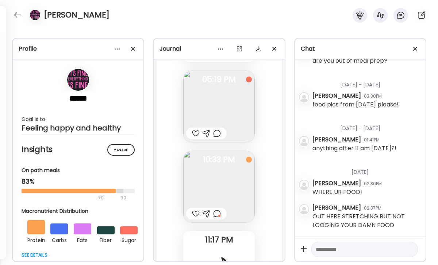
click at [197, 129] on div at bounding box center [196, 133] width 8 height 9
click at [215, 129] on div at bounding box center [217, 133] width 8 height 9
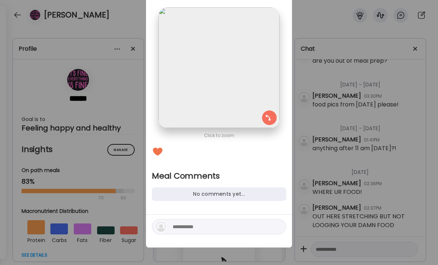
click at [202, 228] on textarea at bounding box center [222, 227] width 99 height 9
type textarea "*"
type textarea "**********"
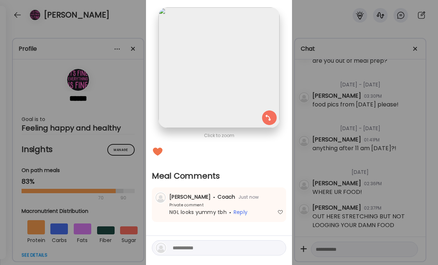
click at [372, 113] on div "Ate Coach Dashboard Wahoo! It’s official Take a moment to set up your Coach Pro…" at bounding box center [219, 132] width 438 height 265
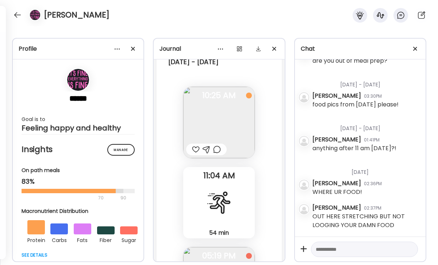
scroll to position [12994, 0]
click at [192, 145] on div at bounding box center [196, 149] width 8 height 9
click at [19, 18] on div at bounding box center [18, 15] width 12 height 12
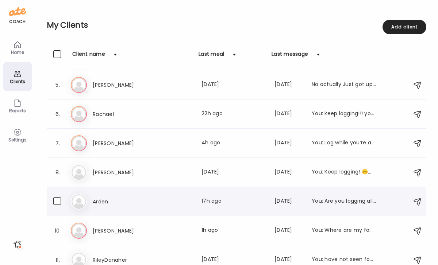
scroll to position [115, 0]
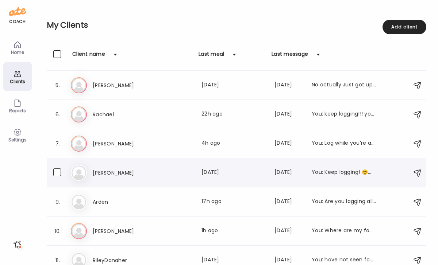
click at [110, 169] on h3 "[PERSON_NAME]" at bounding box center [125, 173] width 64 height 9
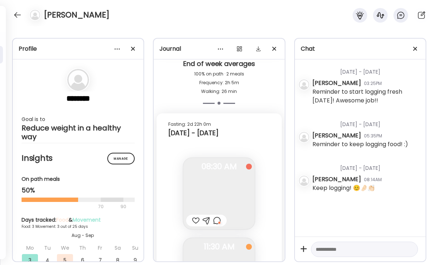
scroll to position [2824, 0]
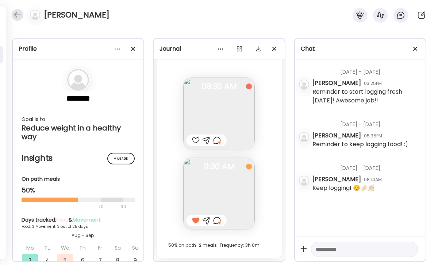
click at [19, 12] on div at bounding box center [18, 15] width 12 height 12
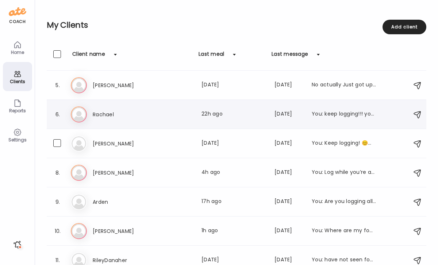
click at [142, 116] on h3 "Rachael" at bounding box center [125, 114] width 64 height 9
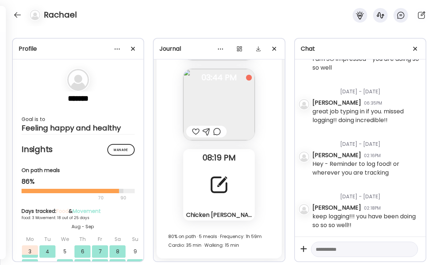
scroll to position [749, 0]
click at [196, 129] on div at bounding box center [196, 131] width 8 height 9
click at [214, 133] on div at bounding box center [217, 131] width 8 height 9
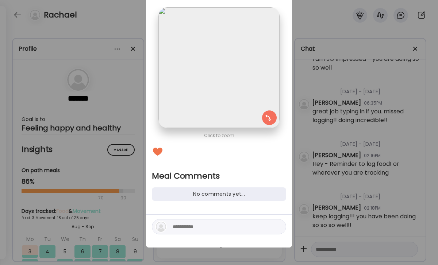
click at [190, 228] on textarea at bounding box center [222, 227] width 99 height 9
type textarea "**********"
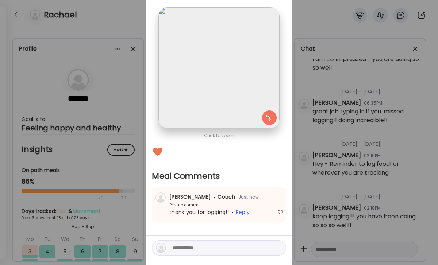
click at [331, 173] on div "Ate Coach Dashboard Wahoo! It’s official Take a moment to set up your Coach Pro…" at bounding box center [219, 132] width 438 height 265
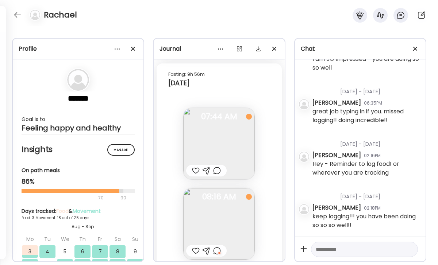
scroll to position [6993, 0]
click at [194, 169] on div at bounding box center [196, 169] width 8 height 9
click at [221, 168] on div at bounding box center [217, 169] width 8 height 9
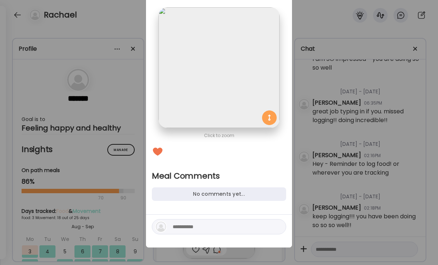
click at [203, 230] on textarea at bounding box center [222, 227] width 99 height 9
type textarea "**********"
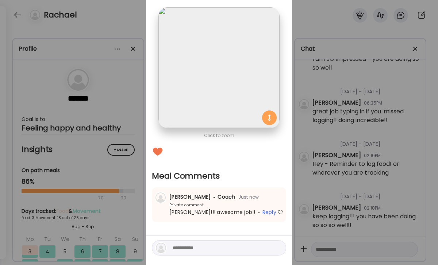
click at [358, 153] on div "Ate Coach Dashboard Wahoo! It’s official Take a moment to set up your Coach Pro…" at bounding box center [219, 132] width 438 height 265
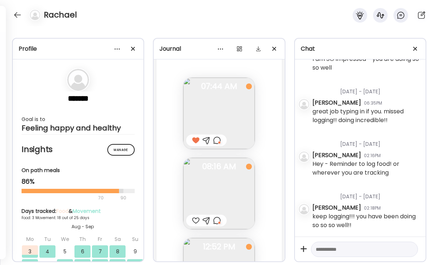
scroll to position [7025, 0]
click at [219, 218] on div at bounding box center [217, 218] width 8 height 9
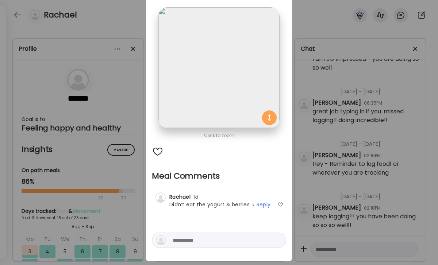
click at [193, 239] on textarea at bounding box center [222, 240] width 99 height 9
type textarea "**********"
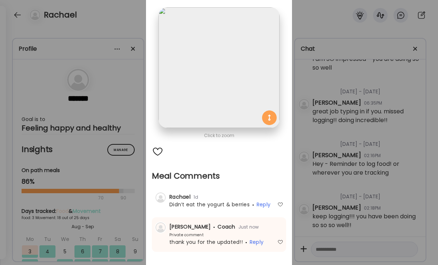
click at [335, 139] on div "Ate Coach Dashboard Wahoo! It’s official Take a moment to set up your Coach Pro…" at bounding box center [219, 132] width 438 height 265
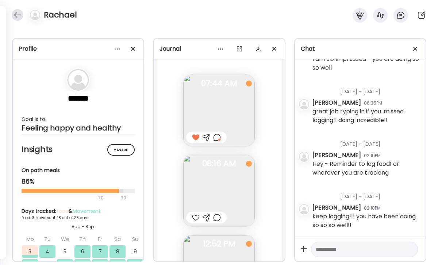
click at [18, 13] on div at bounding box center [18, 15] width 12 height 12
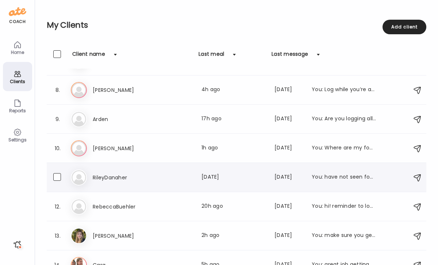
scroll to position [169, 0]
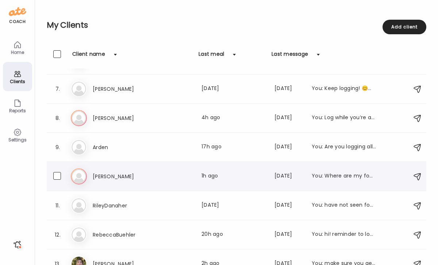
click at [127, 173] on h3 "[PERSON_NAME]" at bounding box center [125, 176] width 64 height 9
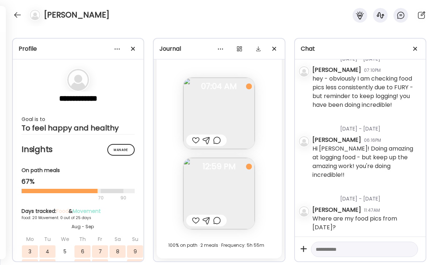
scroll to position [557, 0]
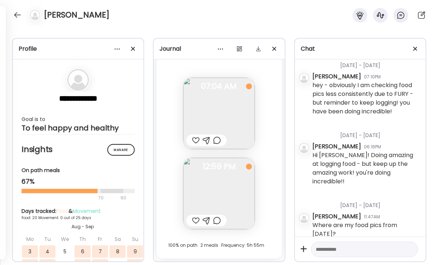
click at [198, 221] on div at bounding box center [196, 221] width 8 height 9
click at [221, 218] on div at bounding box center [217, 221] width 8 height 9
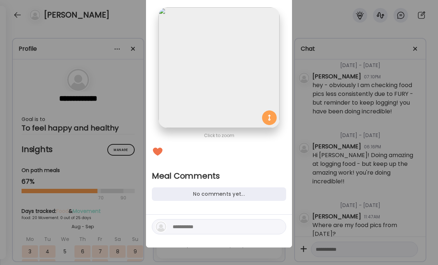
click at [208, 233] on div at bounding box center [219, 226] width 134 height 15
click at [209, 224] on textarea at bounding box center [222, 227] width 99 height 9
paste textarea "**********"
type textarea "**********"
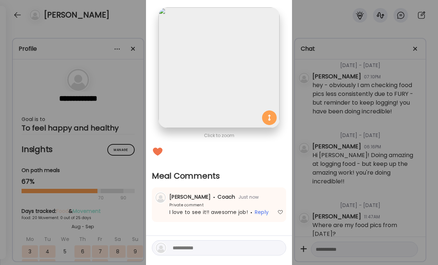
click at [317, 186] on div "Ate Coach Dashboard Wahoo! It’s official Take a moment to set up your Coach Pro…" at bounding box center [219, 132] width 438 height 265
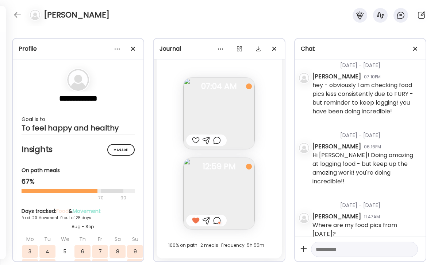
click at [192, 134] on img at bounding box center [219, 114] width 72 height 72
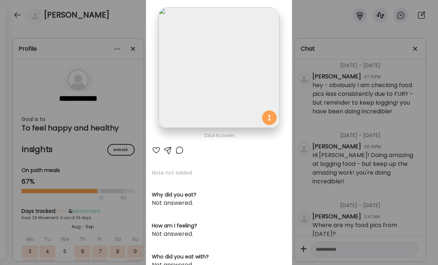
click at [179, 151] on div at bounding box center [179, 150] width 9 height 9
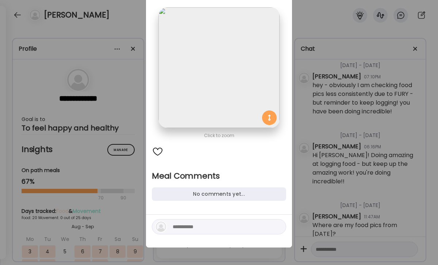
click at [187, 221] on div at bounding box center [219, 226] width 134 height 15
click at [185, 231] on textarea at bounding box center [222, 227] width 99 height 9
type textarea "**********"
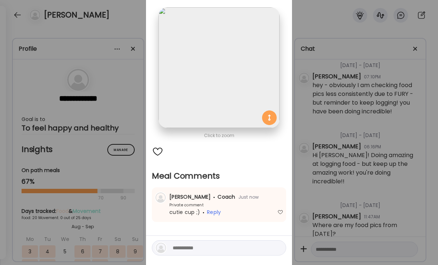
click at [353, 185] on div "Ate Coach Dashboard Wahoo! It’s official Take a moment to set up your Coach Pro…" at bounding box center [219, 132] width 438 height 265
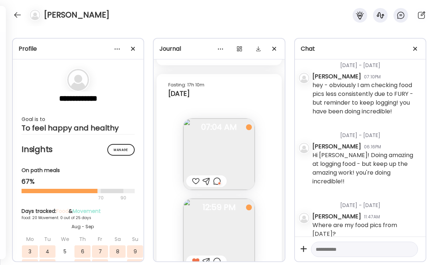
scroll to position [8936, 0]
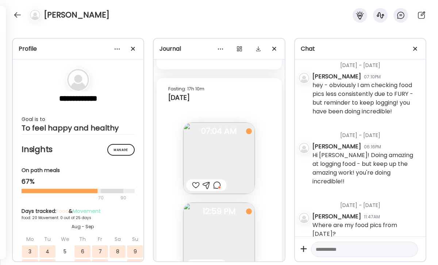
click at [222, 168] on img at bounding box center [219, 159] width 72 height 72
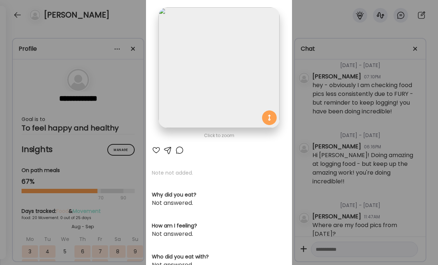
scroll to position [79, 0]
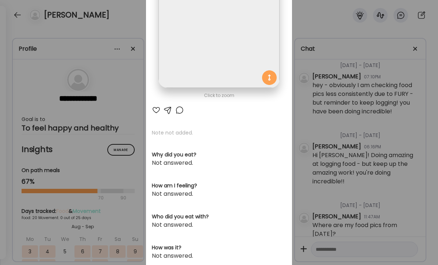
click at [362, 153] on div "Ate Coach Dashboard Wahoo! It’s official Take a moment to set up your Coach Pro…" at bounding box center [219, 132] width 438 height 265
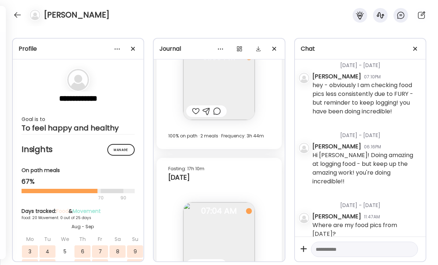
scroll to position [8855, 0]
click at [198, 111] on div at bounding box center [196, 112] width 8 height 9
click at [219, 114] on div at bounding box center [217, 112] width 8 height 9
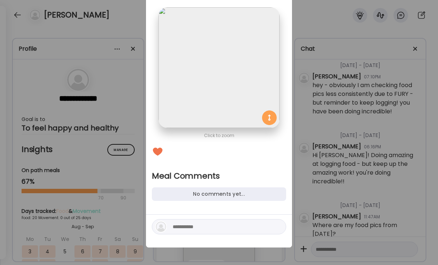
scroll to position [39, 0]
click at [200, 229] on textarea at bounding box center [222, 227] width 99 height 9
type textarea "**********"
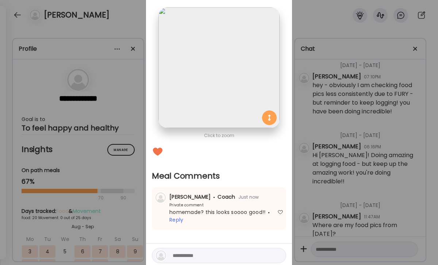
click at [324, 173] on div "Ate Coach Dashboard Wahoo! It’s official Take a moment to set up your Coach Pro…" at bounding box center [219, 132] width 438 height 265
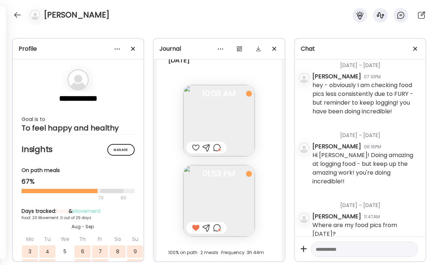
scroll to position [8734, 0]
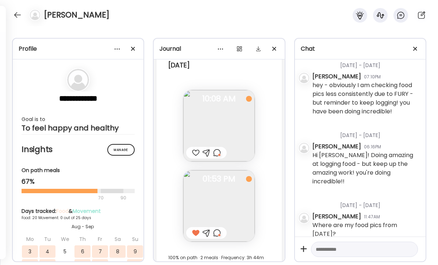
click at [199, 149] on div at bounding box center [196, 153] width 8 height 9
click at [217, 152] on div at bounding box center [217, 153] width 8 height 9
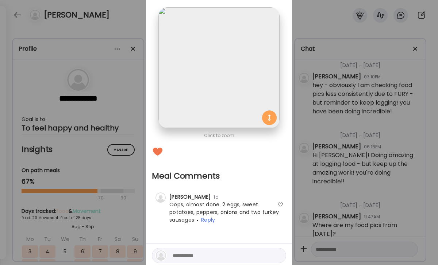
click at [212, 256] on textarea at bounding box center [222, 256] width 99 height 9
type textarea "**********"
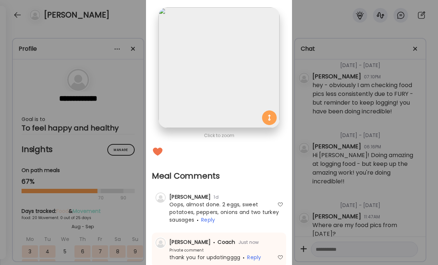
click at [392, 172] on div "Ate Coach Dashboard Wahoo! It’s official Take a moment to set up your Coach Pro…" at bounding box center [219, 132] width 438 height 265
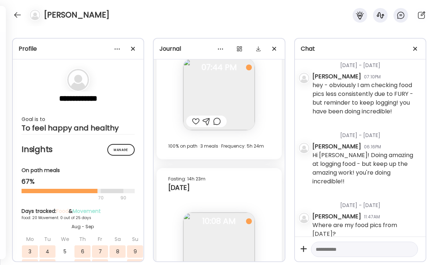
scroll to position [8545, 0]
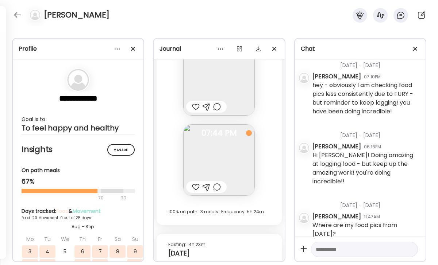
click at [194, 184] on div at bounding box center [196, 187] width 8 height 9
click at [170, 37] on div "**********" at bounding box center [219, 145] width 438 height 239
click at [19, 15] on div at bounding box center [18, 15] width 12 height 12
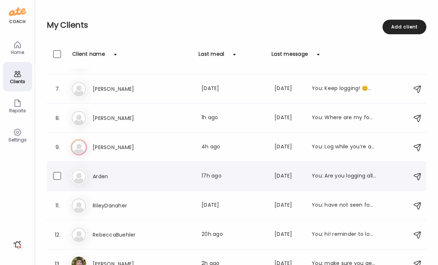
click at [182, 176] on div "Arden Last meal: 17h ago Last message: [DATE] You: Are you logging all of your …" at bounding box center [234, 176] width 283 height 9
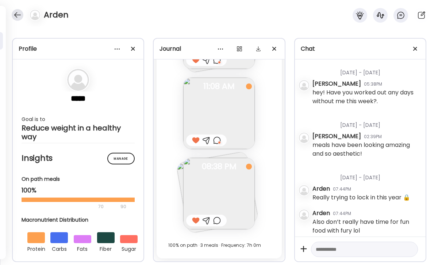
scroll to position [982, 0]
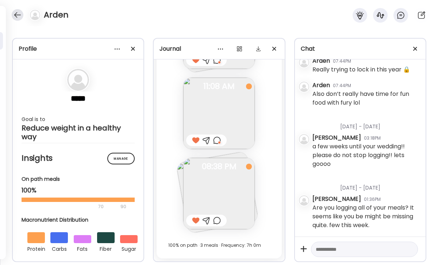
click at [20, 13] on div at bounding box center [18, 15] width 12 height 12
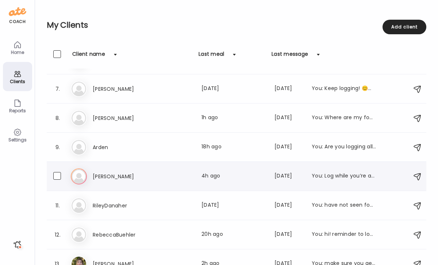
click at [144, 177] on h3 "[PERSON_NAME]" at bounding box center [125, 176] width 64 height 9
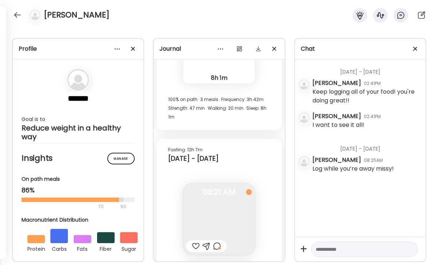
scroll to position [8880, 0]
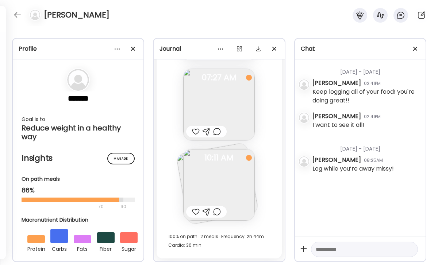
click at [196, 210] on div at bounding box center [196, 212] width 8 height 9
click at [219, 211] on div at bounding box center [217, 212] width 8 height 9
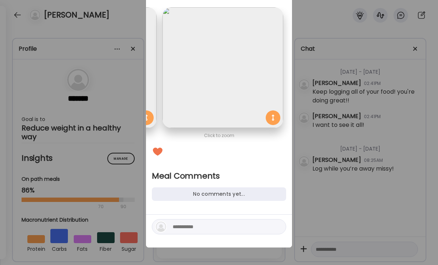
click at [205, 230] on textarea at bounding box center [222, 227] width 99 height 9
type textarea "**********"
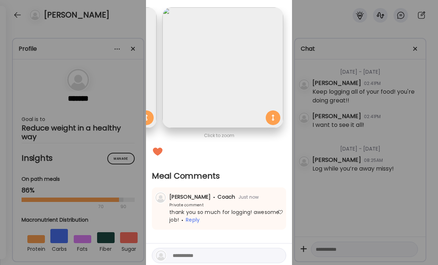
click at [435, 113] on div "Ate Coach Dashboard Wahoo! It’s official Take a moment to set up your Coach Pro…" at bounding box center [219, 132] width 438 height 265
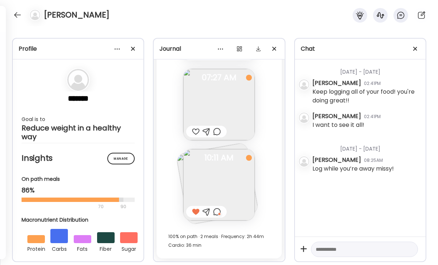
click at [196, 130] on div at bounding box center [196, 131] width 8 height 9
click at [217, 133] on div at bounding box center [217, 131] width 8 height 9
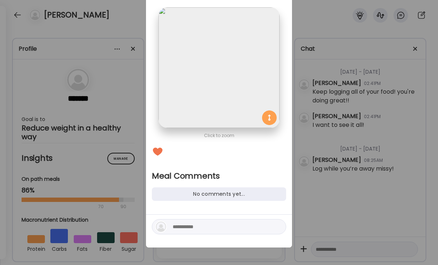
click at [215, 225] on textarea at bounding box center [222, 227] width 99 height 9
type textarea "**********"
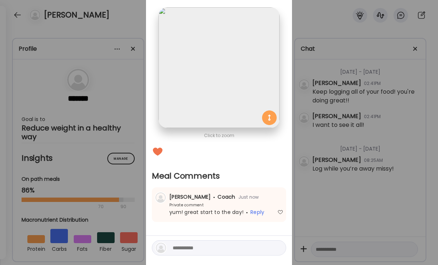
click at [410, 162] on div "Ate Coach Dashboard Wahoo! It’s official Take a moment to set up your Coach Pro…" at bounding box center [219, 132] width 438 height 265
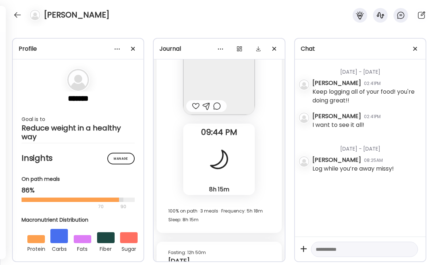
scroll to position [8542, 0]
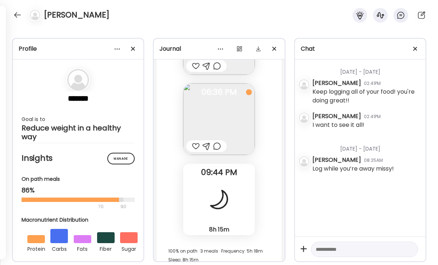
click at [218, 151] on div at bounding box center [206, 147] width 41 height 12
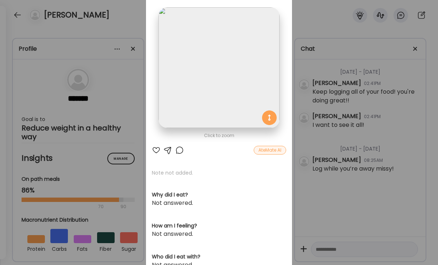
click at [157, 148] on div at bounding box center [156, 150] width 9 height 9
click at [180, 147] on div at bounding box center [179, 150] width 9 height 9
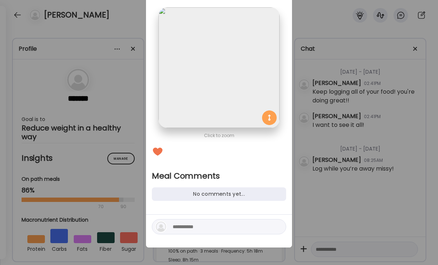
click at [195, 220] on div at bounding box center [219, 226] width 134 height 15
click at [192, 227] on textarea at bounding box center [222, 227] width 99 height 9
type textarea "**********"
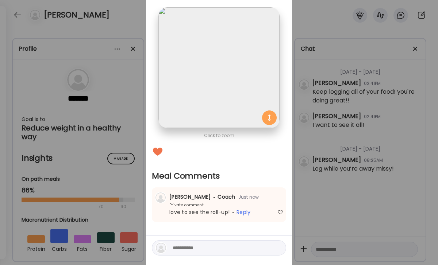
click at [386, 144] on div "Ate Coach Dashboard Wahoo! It’s official Take a moment to set up your Coach Pro…" at bounding box center [219, 132] width 438 height 265
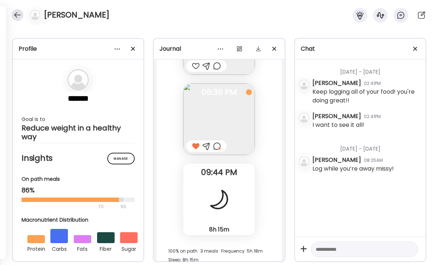
click at [20, 15] on div at bounding box center [18, 15] width 12 height 12
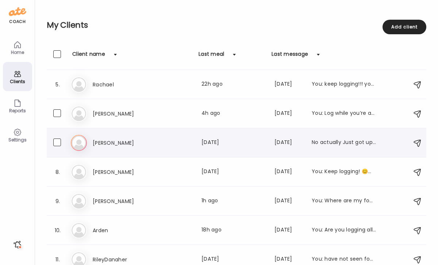
scroll to position [116, 0]
click at [119, 141] on h3 "[PERSON_NAME]" at bounding box center [125, 142] width 64 height 9
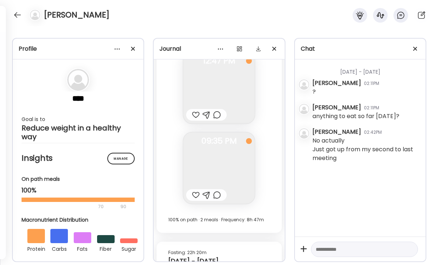
scroll to position [5292, 0]
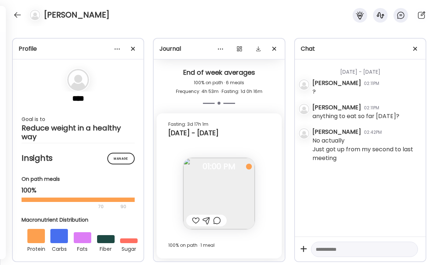
click at [198, 216] on div at bounding box center [206, 221] width 41 height 12
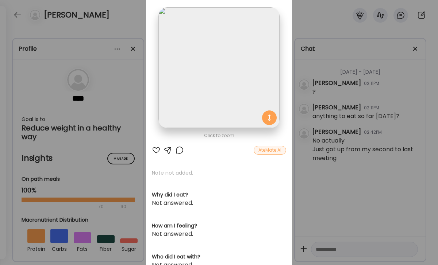
click at [353, 149] on div "Ate Coach Dashboard Wahoo! It’s official Take a moment to set up your Coach Pro…" at bounding box center [219, 132] width 438 height 265
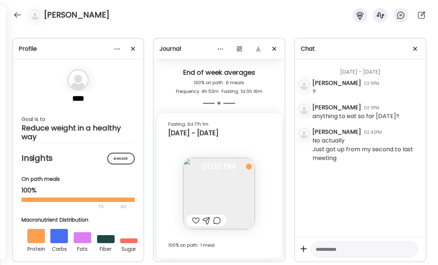
click at [196, 221] on div at bounding box center [196, 221] width 8 height 9
click at [220, 221] on div at bounding box center [217, 221] width 8 height 9
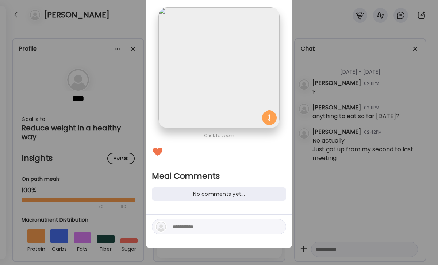
click at [211, 234] on div at bounding box center [219, 226] width 134 height 15
click at [210, 226] on textarea at bounding box center [222, 227] width 99 height 9
type textarea "**********"
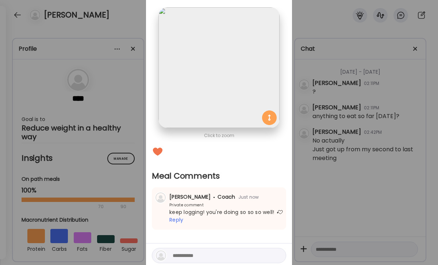
click at [398, 129] on div "Ate Coach Dashboard Wahoo! It’s official Take a moment to set up your Coach Pro…" at bounding box center [219, 132] width 438 height 265
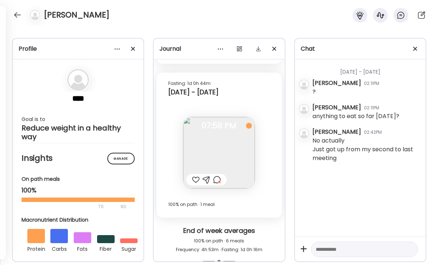
scroll to position [5118, 0]
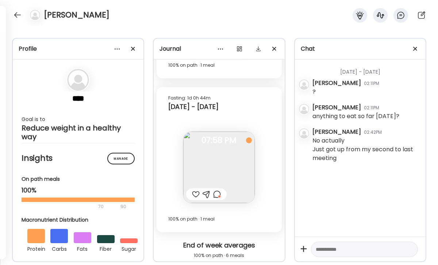
click at [193, 194] on div at bounding box center [196, 194] width 8 height 9
click at [22, 15] on div at bounding box center [18, 15] width 12 height 12
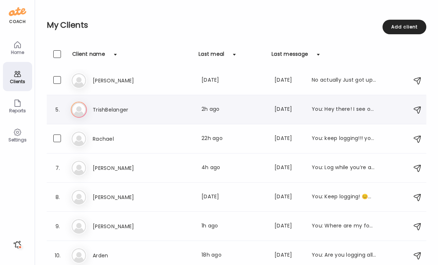
scroll to position [90, 0]
click at [116, 107] on h3 "TrishBelanger" at bounding box center [125, 110] width 64 height 9
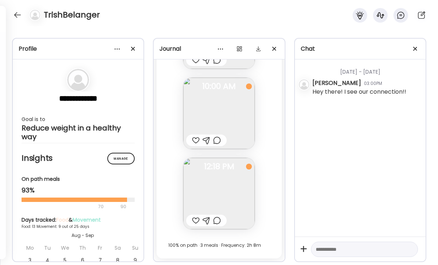
scroll to position [6998, 0]
click at [195, 220] on div at bounding box center [196, 221] width 8 height 9
click at [214, 220] on div at bounding box center [217, 221] width 8 height 9
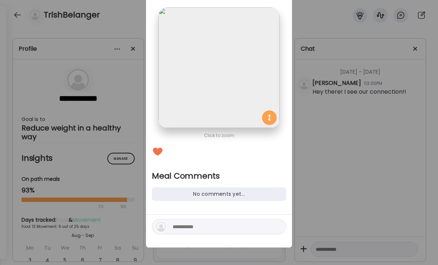
click at [208, 233] on div at bounding box center [219, 226] width 134 height 15
click at [205, 226] on textarea at bounding box center [222, 227] width 99 height 9
type textarea "**********"
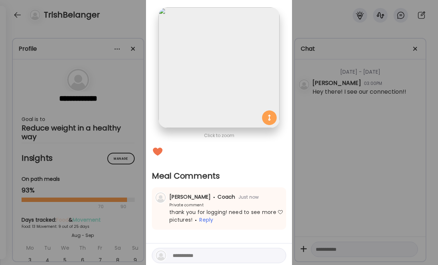
click at [411, 198] on div "Ate Coach Dashboard Wahoo! It’s official Take a moment to set up your Coach Pro…" at bounding box center [219, 132] width 438 height 265
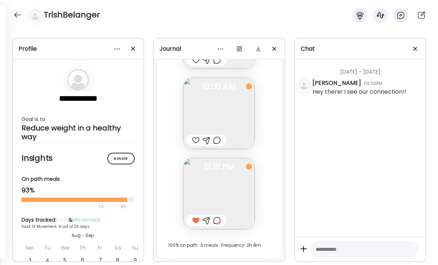
click at [196, 141] on div at bounding box center [196, 140] width 8 height 9
click at [217, 140] on div at bounding box center [217, 140] width 8 height 9
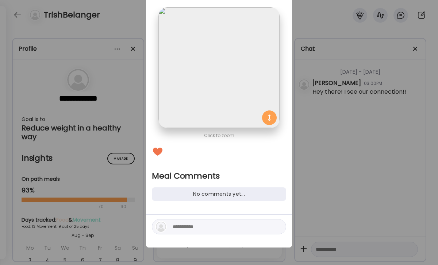
click at [204, 226] on textarea at bounding box center [222, 227] width 99 height 9
type textarea "**********"
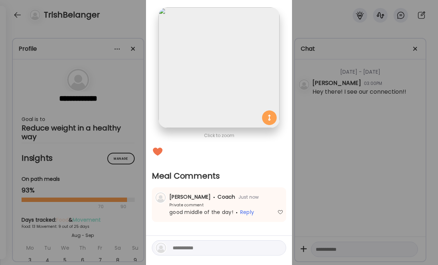
click at [306, 196] on div "Ate Coach Dashboard Wahoo! It’s official Take a moment to set up your Coach Pro…" at bounding box center [219, 132] width 438 height 265
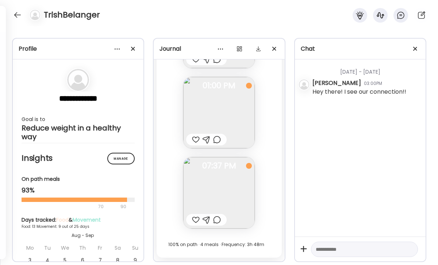
scroll to position [6683, 0]
click at [197, 134] on img at bounding box center [219, 115] width 72 height 72
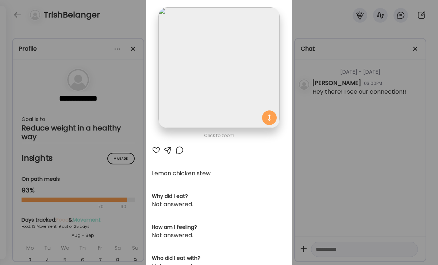
click at [390, 114] on div "Ate Coach Dashboard Wahoo! It’s official Take a moment to set up your Coach Pro…" at bounding box center [219, 132] width 438 height 265
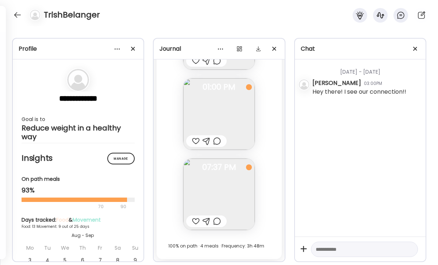
click at [193, 141] on div at bounding box center [196, 141] width 8 height 9
click at [214, 142] on div at bounding box center [217, 141] width 8 height 9
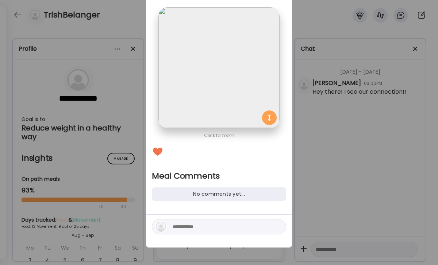
click at [191, 229] on textarea at bounding box center [222, 227] width 99 height 9
type textarea "*****"
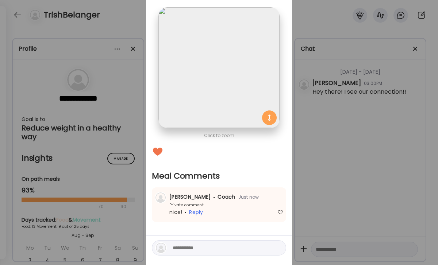
click at [358, 176] on div "Ate Coach Dashboard Wahoo! It’s official Take a moment to set up your Coach Pro…" at bounding box center [219, 132] width 438 height 265
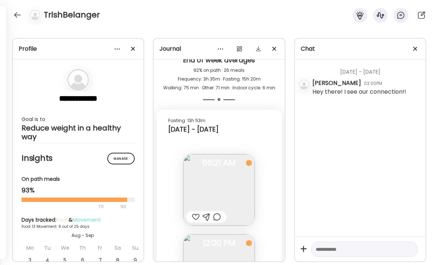
scroll to position [6066, 0]
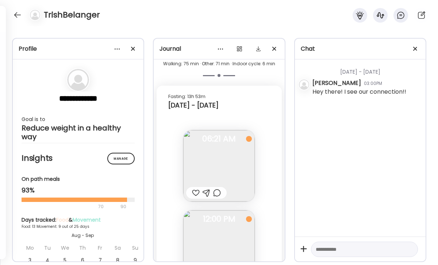
click at [194, 195] on div at bounding box center [196, 193] width 8 height 9
click at [224, 195] on div at bounding box center [206, 193] width 41 height 12
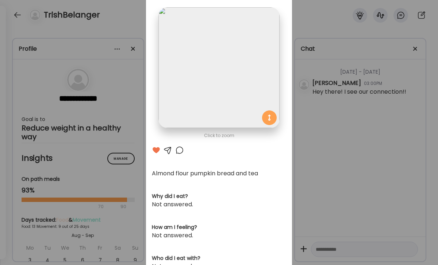
click at [175, 152] on div at bounding box center [179, 150] width 9 height 9
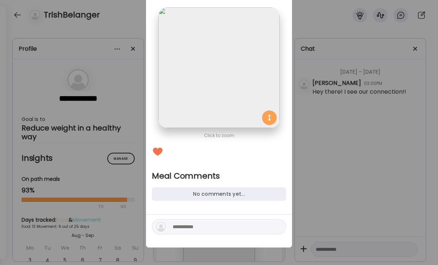
click at [195, 225] on textarea at bounding box center [222, 227] width 99 height 9
type textarea "**********"
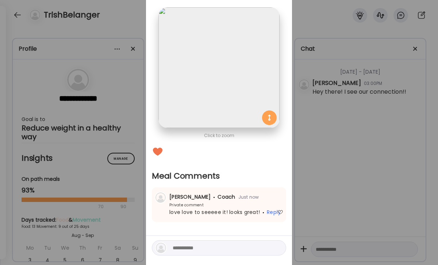
click at [358, 181] on div "Ate Coach Dashboard Wahoo! It’s official Take a moment to set up your Coach Pro…" at bounding box center [219, 132] width 438 height 265
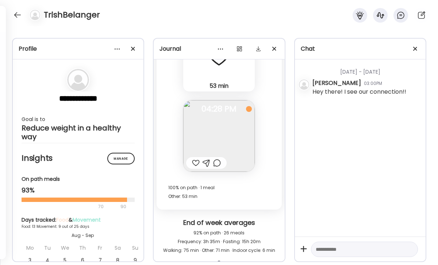
scroll to position [5874, 0]
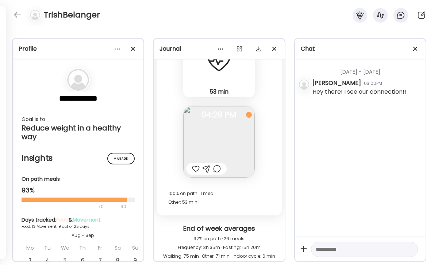
click at [197, 168] on div at bounding box center [196, 169] width 8 height 9
click at [215, 168] on div at bounding box center [217, 169] width 8 height 9
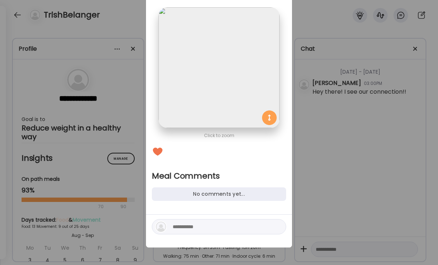
click at [207, 227] on textarea at bounding box center [222, 227] width 99 height 9
type textarea "******"
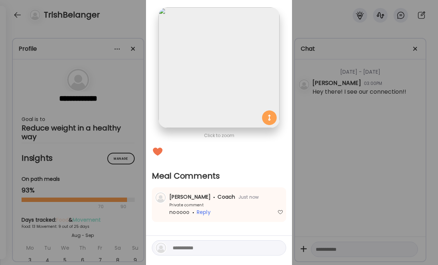
click at [346, 218] on div "Ate Coach Dashboard Wahoo! It’s official Take a moment to set up your Coach Pro…" at bounding box center [219, 132] width 438 height 265
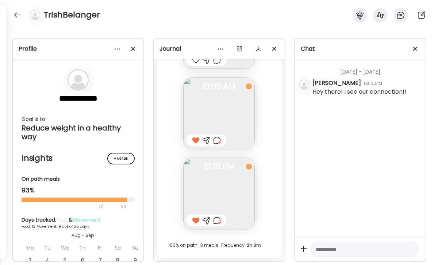
scroll to position [6998, 0]
click at [17, 18] on div at bounding box center [18, 15] width 12 height 12
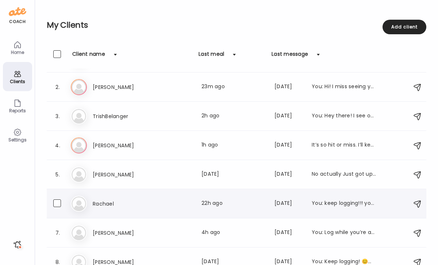
scroll to position [20, 0]
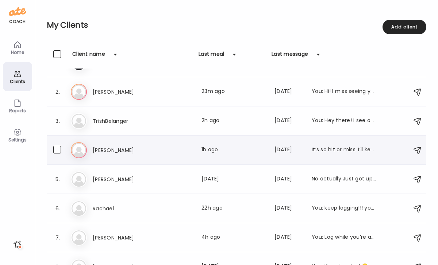
click at [132, 148] on h3 "[PERSON_NAME]" at bounding box center [125, 150] width 64 height 9
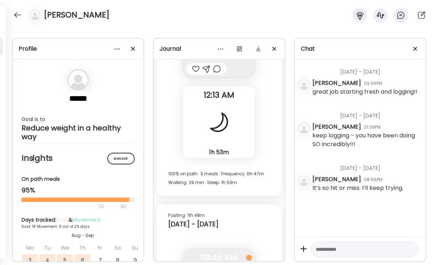
scroll to position [8828, 0]
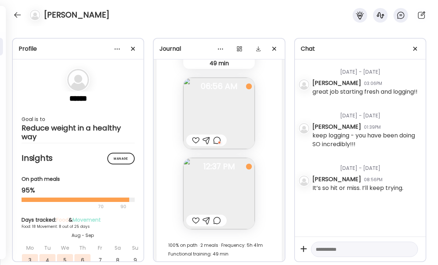
click at [196, 217] on div at bounding box center [196, 221] width 8 height 9
click at [219, 217] on div at bounding box center [217, 221] width 8 height 9
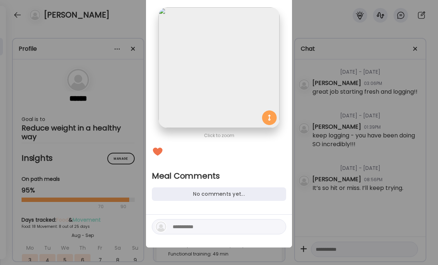
click at [208, 227] on textarea at bounding box center [222, 227] width 99 height 9
paste textarea "**********"
type textarea "**********"
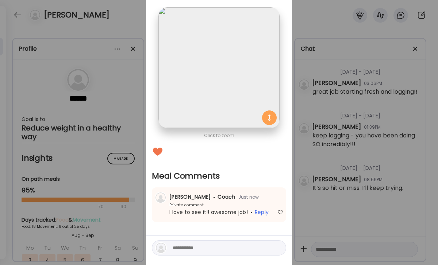
click at [293, 178] on div "Ate Coach Dashboard Wahoo! It’s official Take a moment to set up your Coach Pro…" at bounding box center [219, 132] width 438 height 265
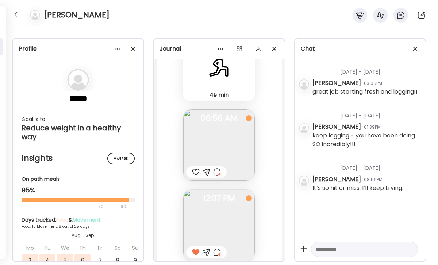
scroll to position [8785, 0]
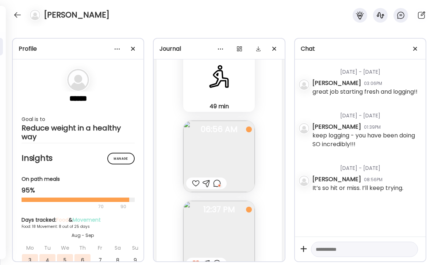
click at [218, 179] on div at bounding box center [217, 183] width 8 height 9
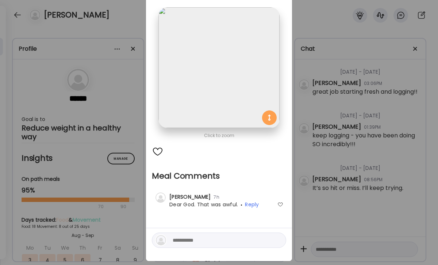
click at [214, 240] on textarea at bounding box center [222, 240] width 99 height 9
type textarea "*"
type textarea "**********"
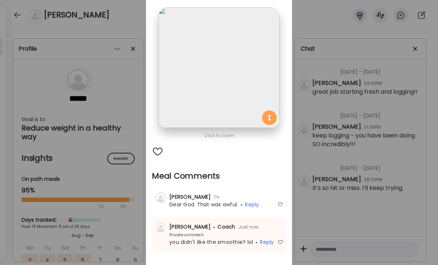
click at [343, 187] on div "Ate Coach Dashboard Wahoo! It’s official Take a moment to set up your Coach Pro…" at bounding box center [219, 132] width 438 height 265
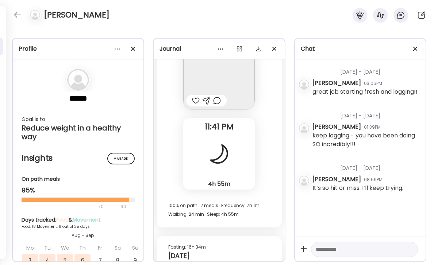
scroll to position [8475, 0]
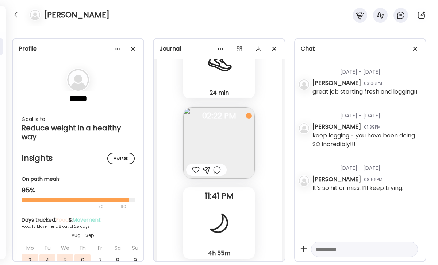
click at [195, 166] on div at bounding box center [196, 170] width 8 height 9
click at [216, 166] on div at bounding box center [217, 170] width 8 height 9
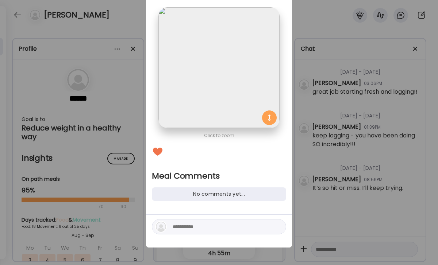
click at [190, 225] on textarea at bounding box center [222, 227] width 99 height 9
type textarea "**********"
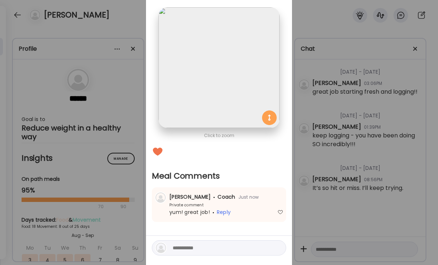
click at [337, 164] on div "Ate Coach Dashboard Wahoo! It’s official Take a moment to set up your Coach Pro…" at bounding box center [219, 132] width 438 height 265
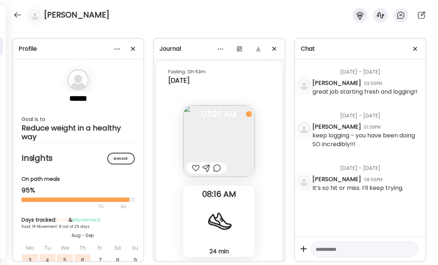
scroll to position [8315, 0]
click at [194, 165] on div at bounding box center [196, 169] width 8 height 9
click at [208, 165] on div at bounding box center [207, 169] width 8 height 9
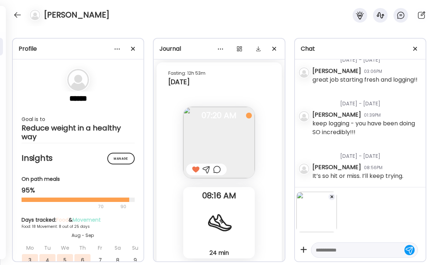
click at [217, 165] on div at bounding box center [217, 169] width 8 height 9
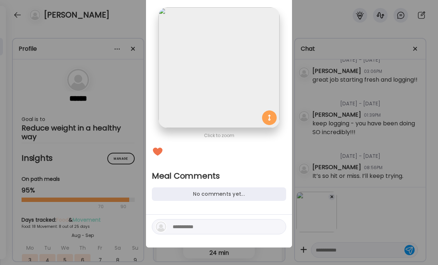
click at [199, 226] on textarea at bounding box center [222, 227] width 99 height 9
type textarea "********"
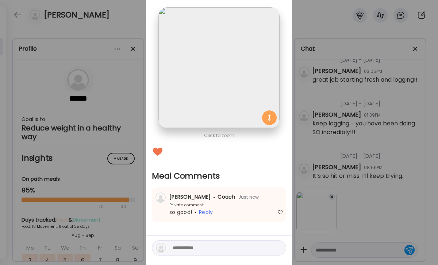
click at [423, 184] on div "Ate Coach Dashboard Wahoo! It’s official Take a moment to set up your Coach Pro…" at bounding box center [219, 132] width 438 height 265
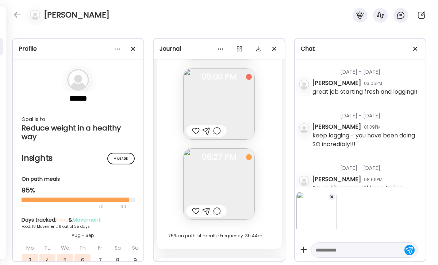
scroll to position [8118, 0]
click at [199, 207] on div at bounding box center [196, 211] width 8 height 9
click at [218, 207] on div at bounding box center [217, 211] width 8 height 9
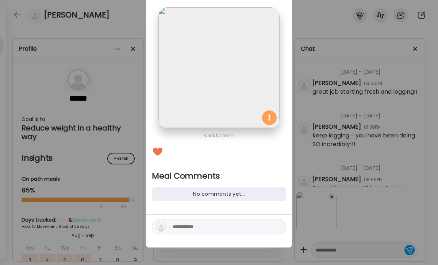
click at [222, 231] on textarea at bounding box center [222, 227] width 99 height 9
click at [219, 225] on textarea at bounding box center [222, 227] width 99 height 9
type textarea "*"
type textarea "**********"
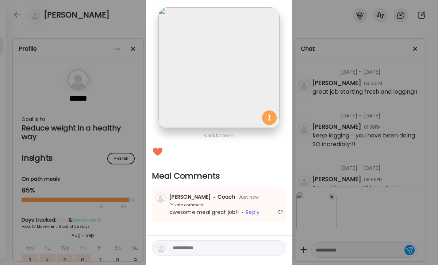
click at [378, 125] on div "Ate Coach Dashboard Wahoo! It’s official Take a moment to set up your Coach Pro…" at bounding box center [219, 132] width 438 height 265
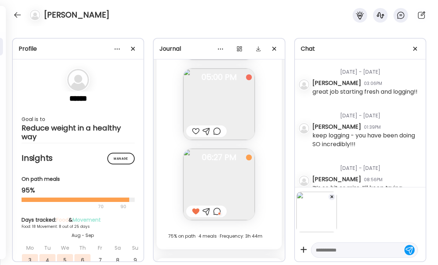
click at [333, 197] on div at bounding box center [331, 197] width 7 height 7
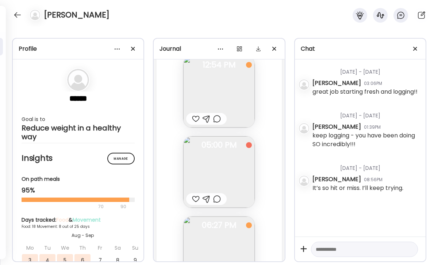
scroll to position [8049, 0]
click at [216, 196] on div at bounding box center [217, 200] width 8 height 9
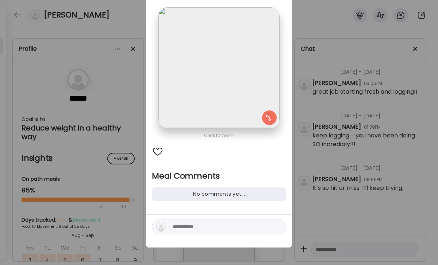
click at [210, 229] on textarea at bounding box center [222, 227] width 99 height 9
type textarea "**********"
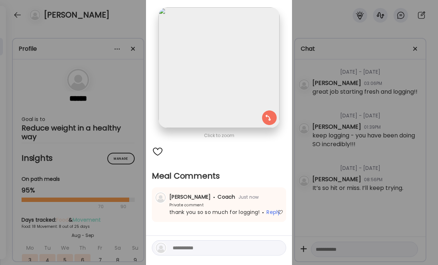
click at [366, 182] on div "Ate Coach Dashboard Wahoo! It’s official Take a moment to set up your Coach Pro…" at bounding box center [219, 132] width 438 height 265
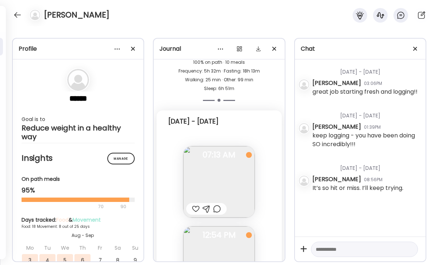
scroll to position [7872, 0]
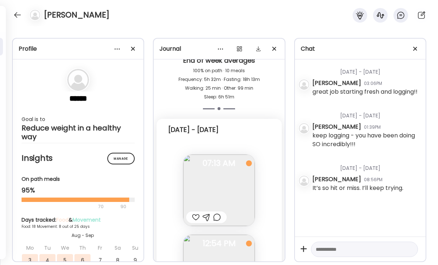
click at [25, 15] on div at bounding box center [33, 15] width 20 height 12
click at [17, 14] on div at bounding box center [18, 15] width 12 height 12
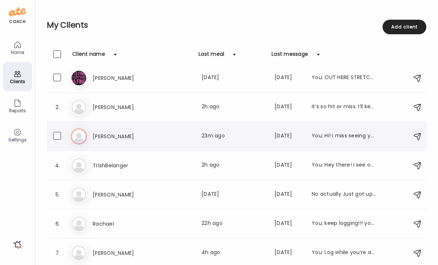
scroll to position [0, 0]
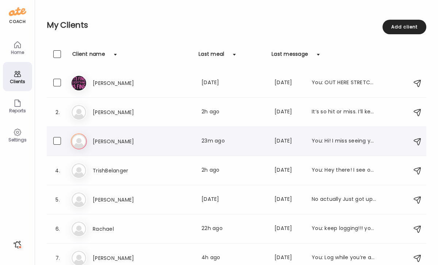
click at [190, 142] on div "[PERSON_NAME] Last meal: 23m ago Last message: [DATE] You: Hi! I miss seeing yo…" at bounding box center [234, 141] width 283 height 9
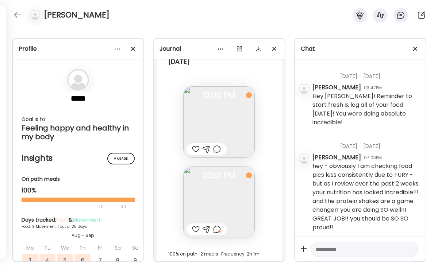
scroll to position [206, 0]
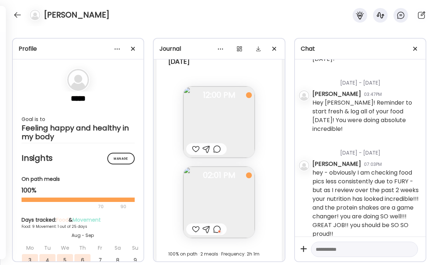
click at [215, 225] on div at bounding box center [217, 229] width 8 height 9
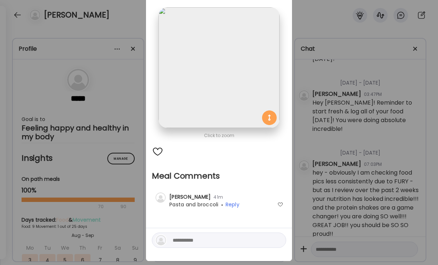
click at [209, 240] on textarea at bounding box center [222, 240] width 99 height 9
type textarea "**********"
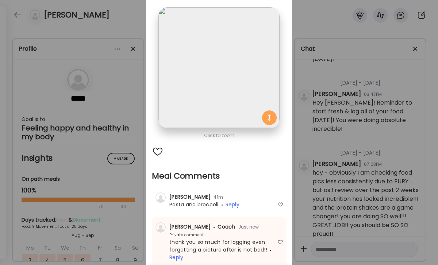
click at [326, 175] on div "Ate Coach Dashboard Wahoo! It’s official Take a moment to set up your Coach Pro…" at bounding box center [219, 132] width 438 height 265
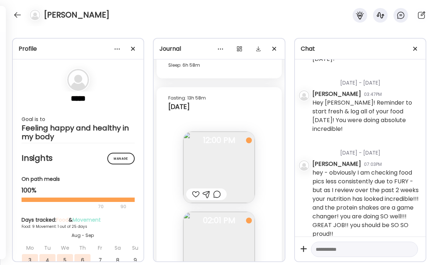
scroll to position [10211, 0]
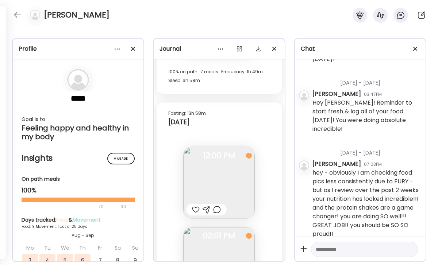
click at [196, 206] on div at bounding box center [196, 210] width 8 height 9
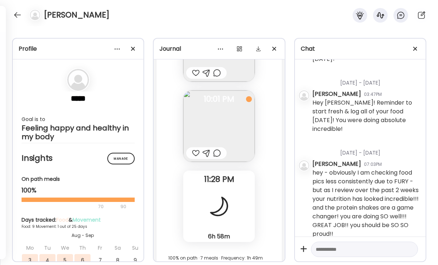
scroll to position [10025, 0]
click at [192, 149] on div at bounding box center [196, 153] width 8 height 9
click at [219, 149] on div at bounding box center [217, 153] width 8 height 9
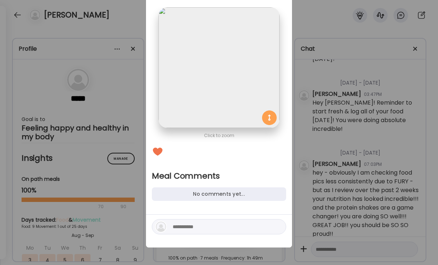
click at [198, 226] on textarea at bounding box center [222, 227] width 99 height 9
type textarea "*********"
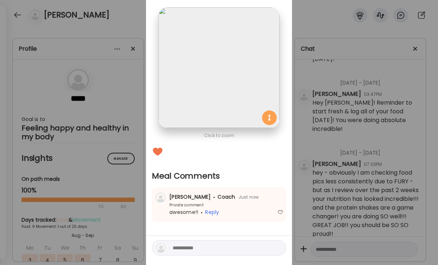
click at [249, 206] on div "[PERSON_NAME] Coach Just now Private comment awesome!! Reply" at bounding box center [219, 205] width 134 height 35
click at [370, 149] on div "Ate Coach Dashboard Wahoo! It’s official Take a moment to set up your Coach Pro…" at bounding box center [219, 132] width 438 height 265
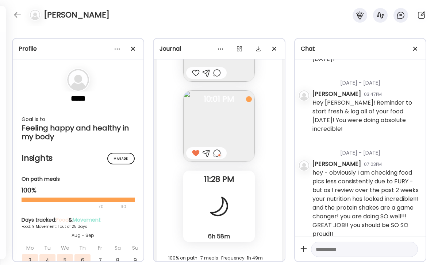
click at [24, 14] on div at bounding box center [33, 15] width 20 height 12
click at [11, 14] on div "[PERSON_NAME]" at bounding box center [219, 13] width 438 height 26
click at [21, 18] on div at bounding box center [18, 15] width 12 height 12
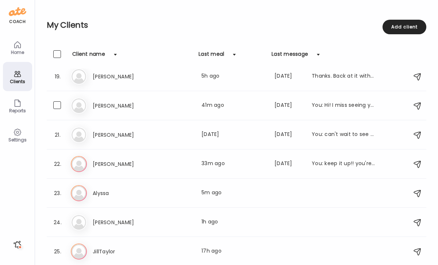
scroll to position [532, 0]
